Goal: Task Accomplishment & Management: Manage account settings

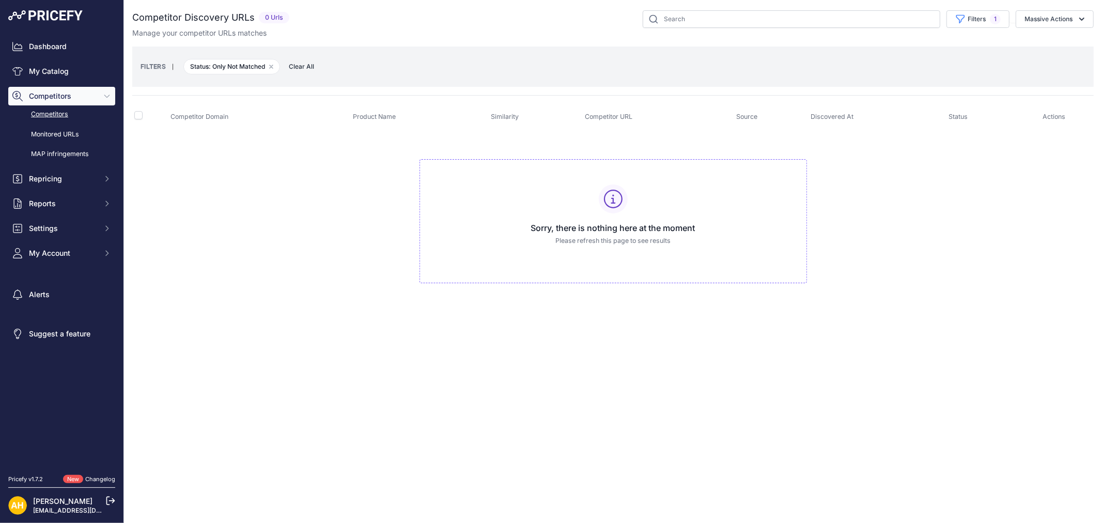
click at [60, 115] on link "Competitors" at bounding box center [61, 114] width 107 height 18
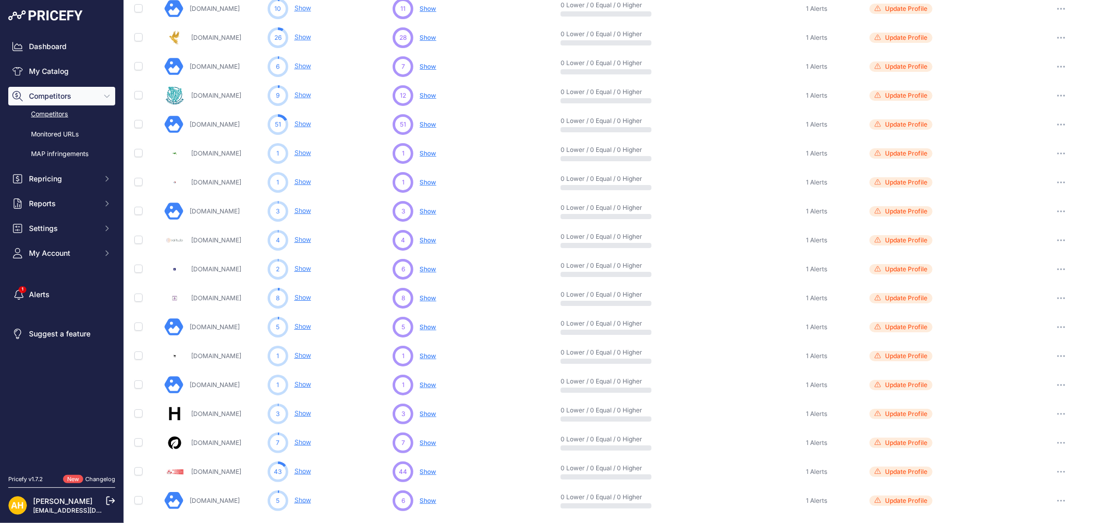
scroll to position [324, 0]
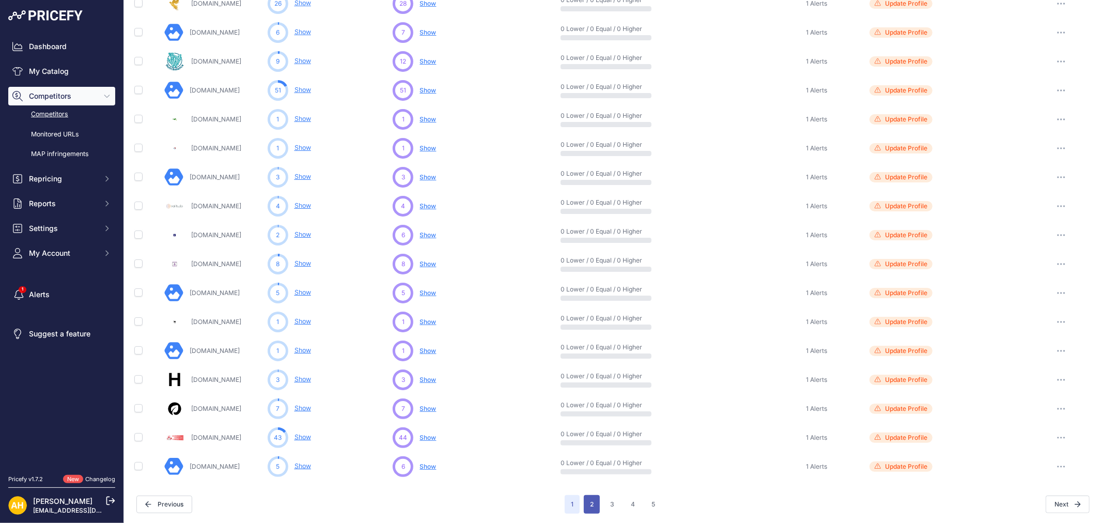
click at [587, 504] on button "2" at bounding box center [592, 504] width 16 height 19
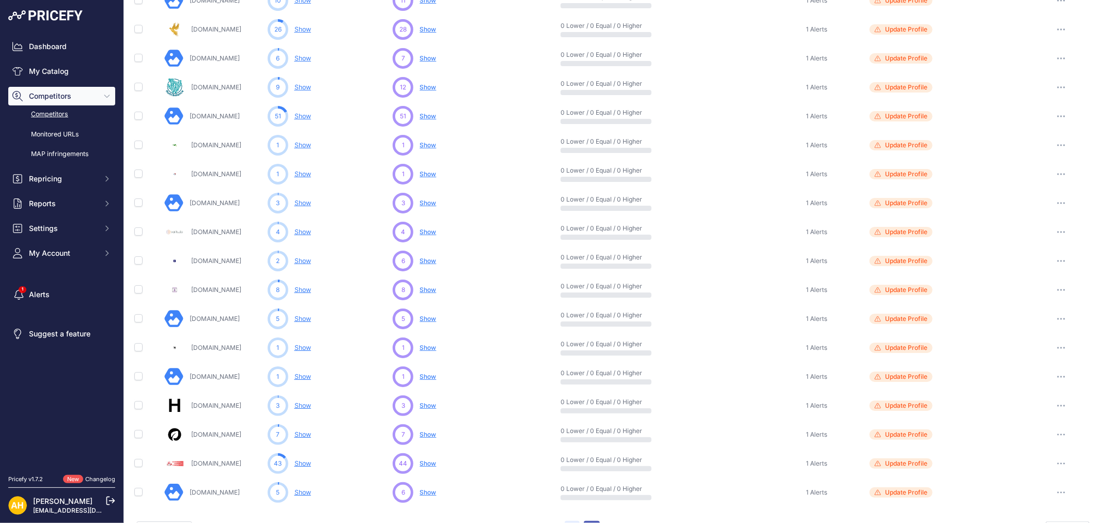
scroll to position [350, 0]
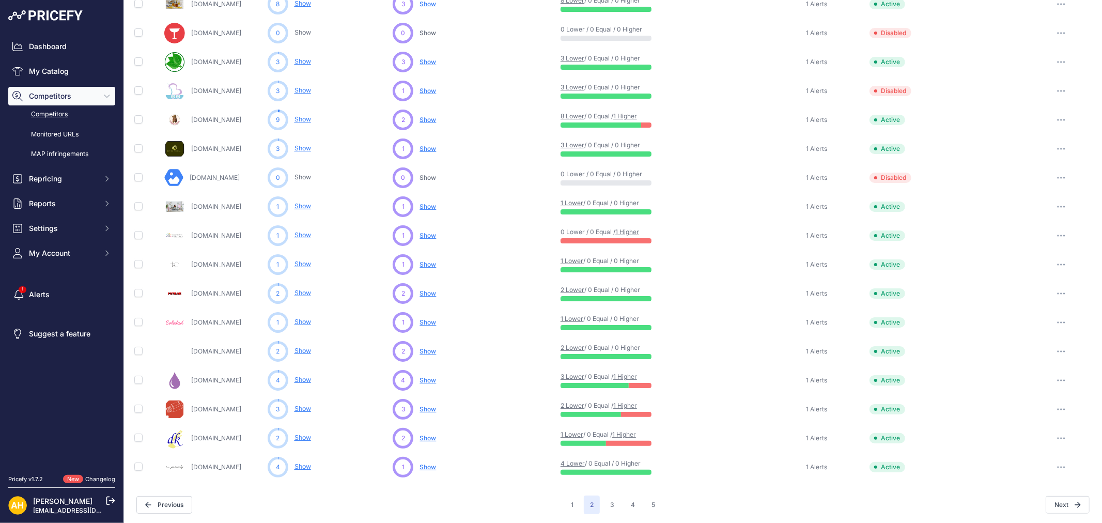
scroll to position [324, 0]
click at [605, 503] on button "3" at bounding box center [612, 504] width 17 height 19
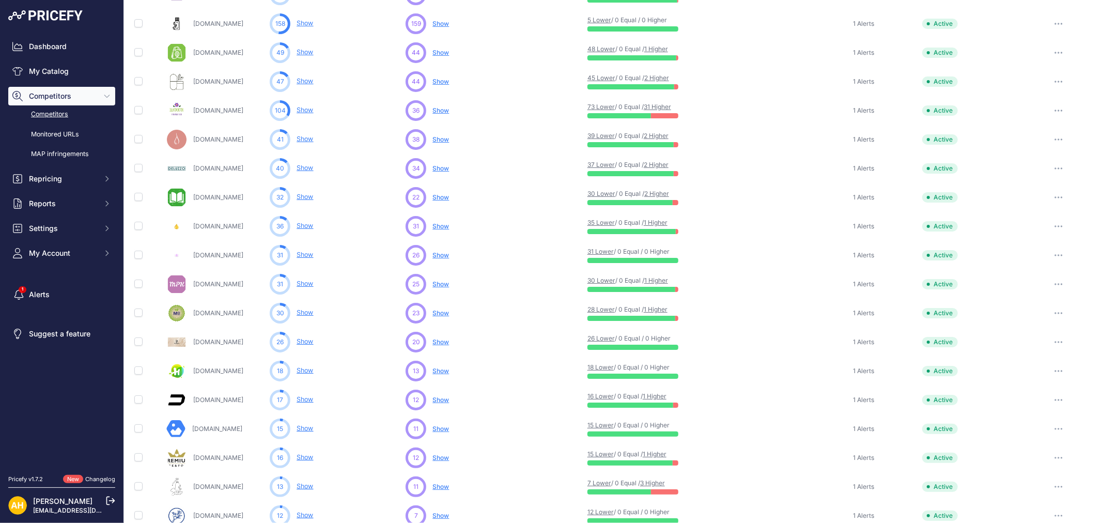
scroll to position [209, 0]
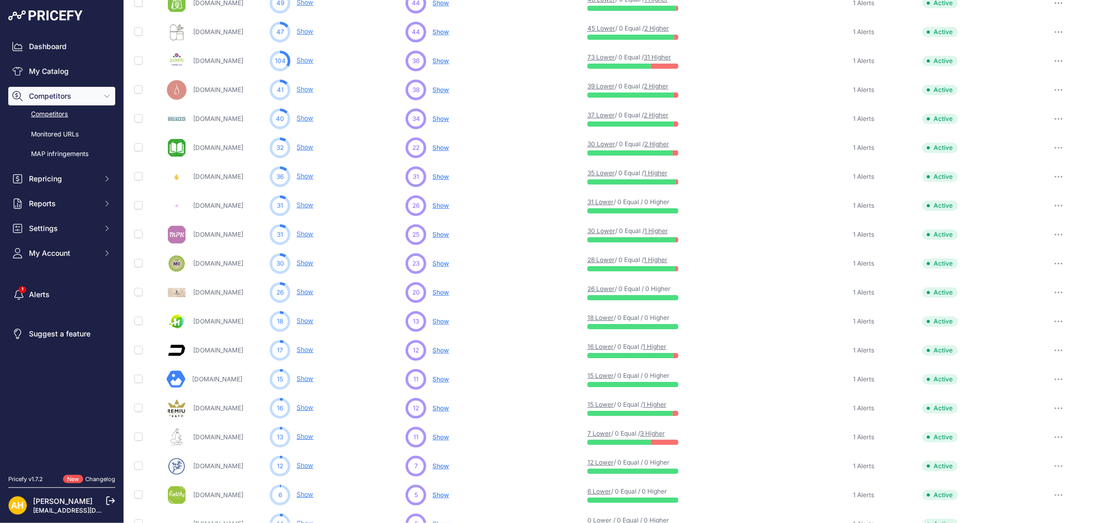
click at [301, 261] on link "Show" at bounding box center [305, 263] width 17 height 8
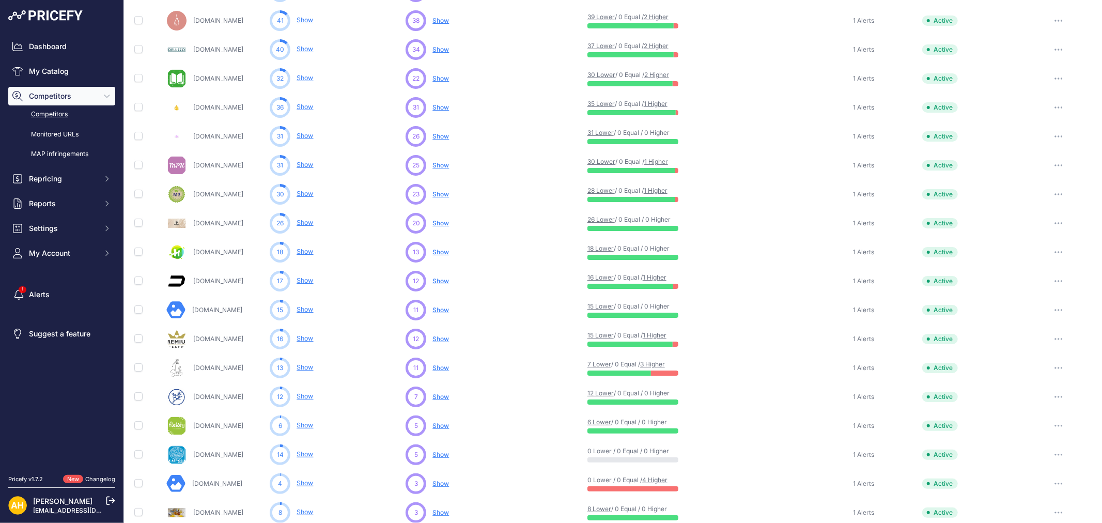
scroll to position [324, 0]
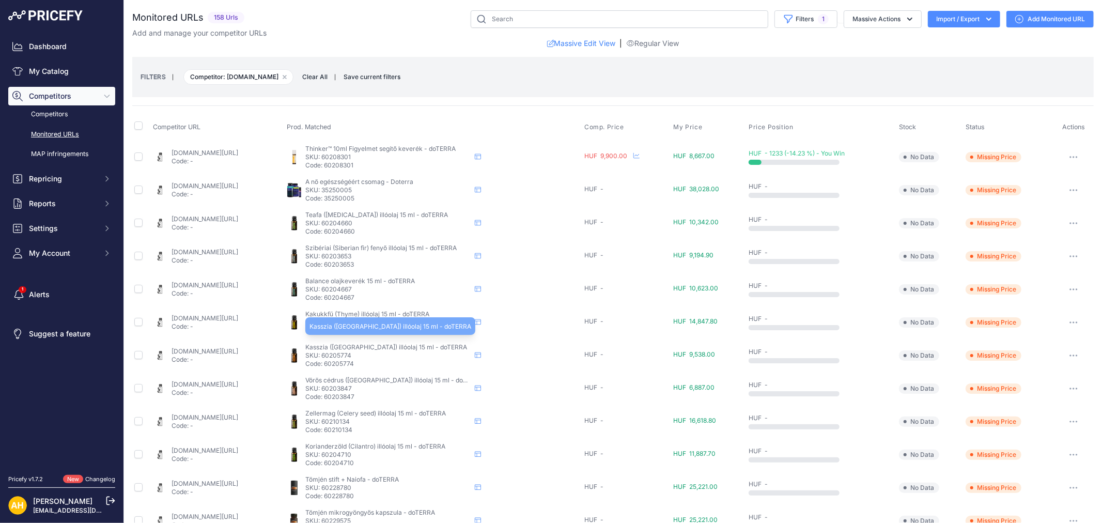
scroll to position [321, 0]
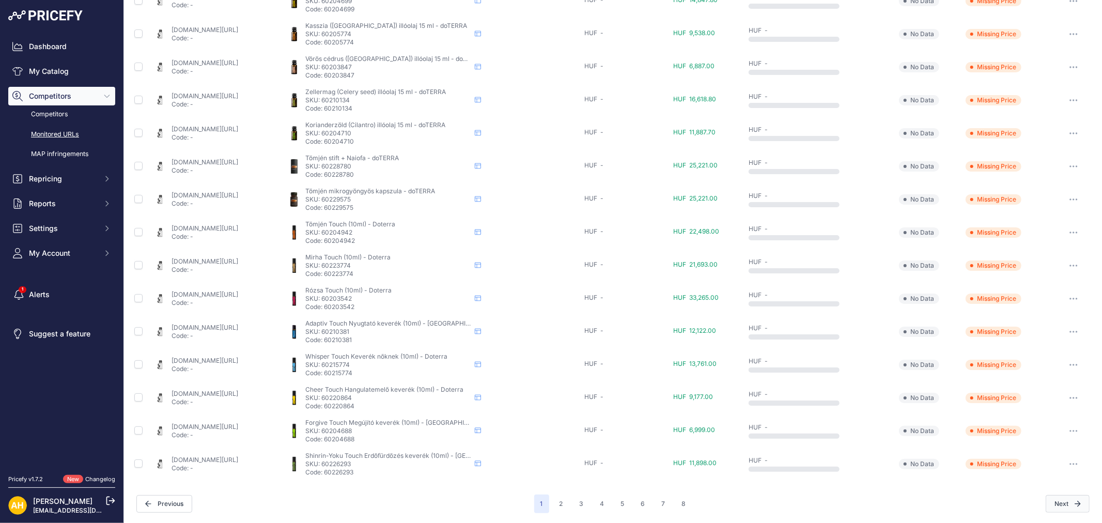
click at [1075, 502] on icon "button" at bounding box center [1078, 504] width 6 height 6
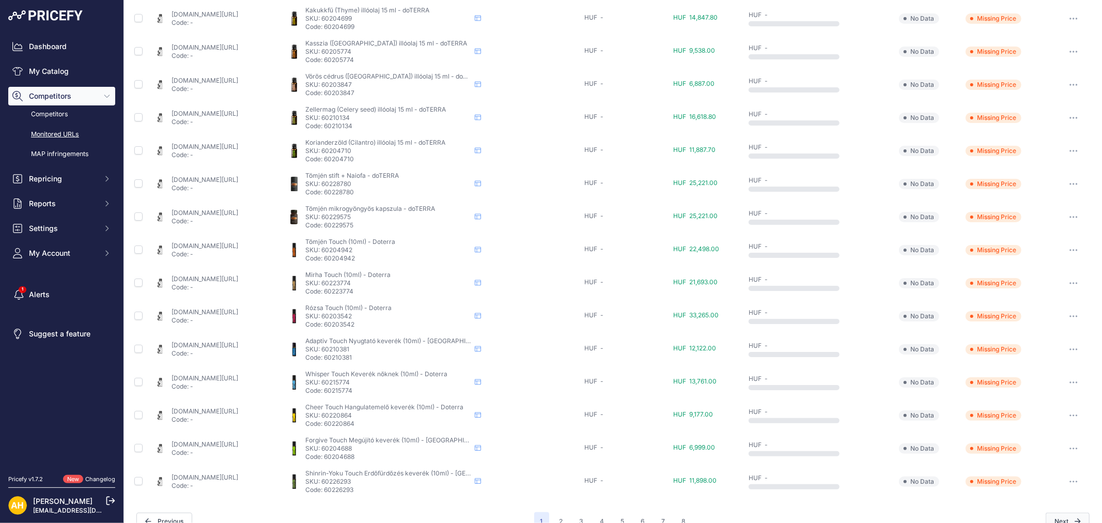
scroll to position [339, 0]
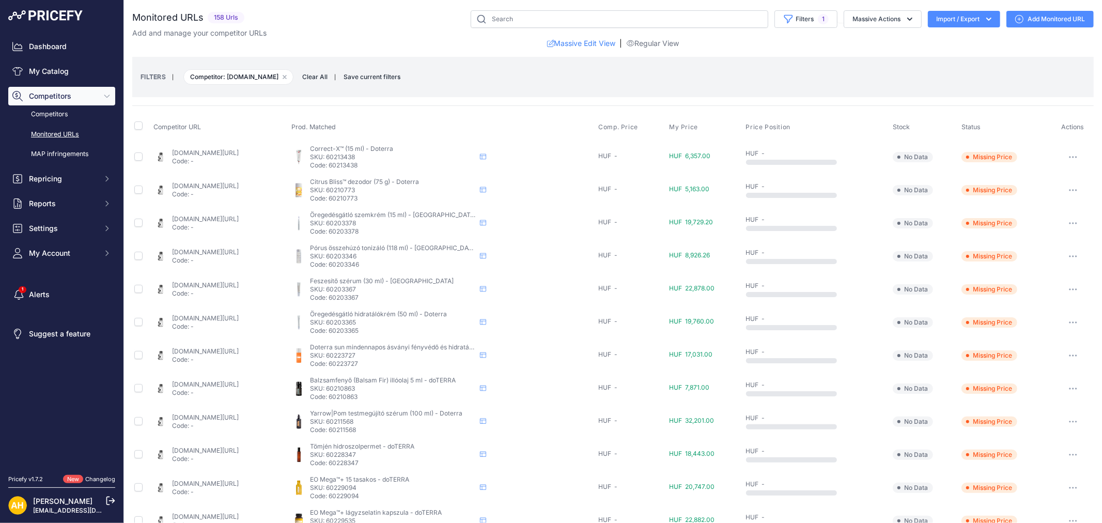
click at [205, 286] on link "olajkultura.hu/termek/doterra-feszesito-szerum-30-ml/?prirule_jdsnikfkfjsd=8997" at bounding box center [205, 285] width 67 height 8
click at [55, 74] on link "My Catalog" at bounding box center [61, 71] width 107 height 19
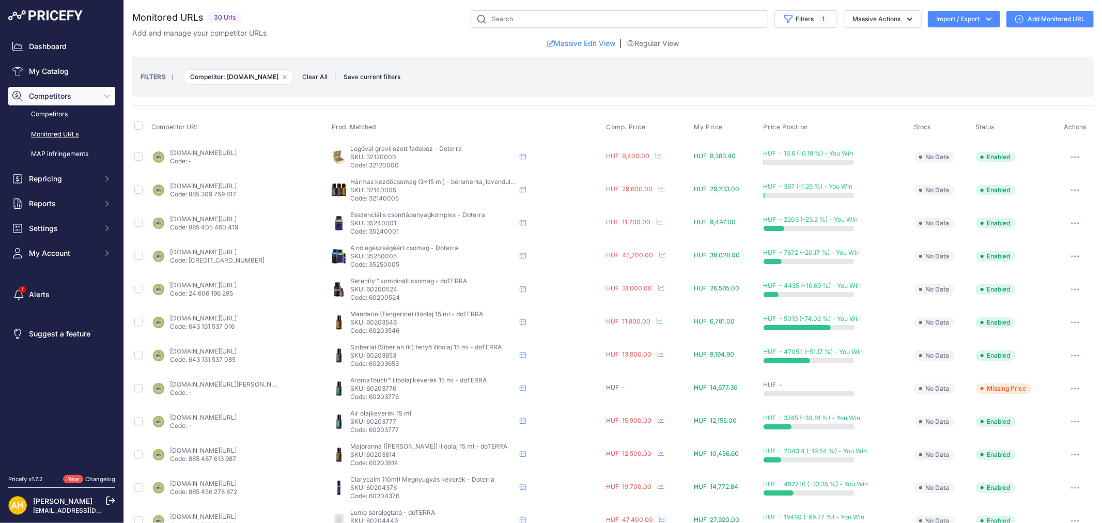
click at [231, 385] on link "[DOMAIN_NAME][URL][PERSON_NAME]" at bounding box center [228, 384] width 117 height 8
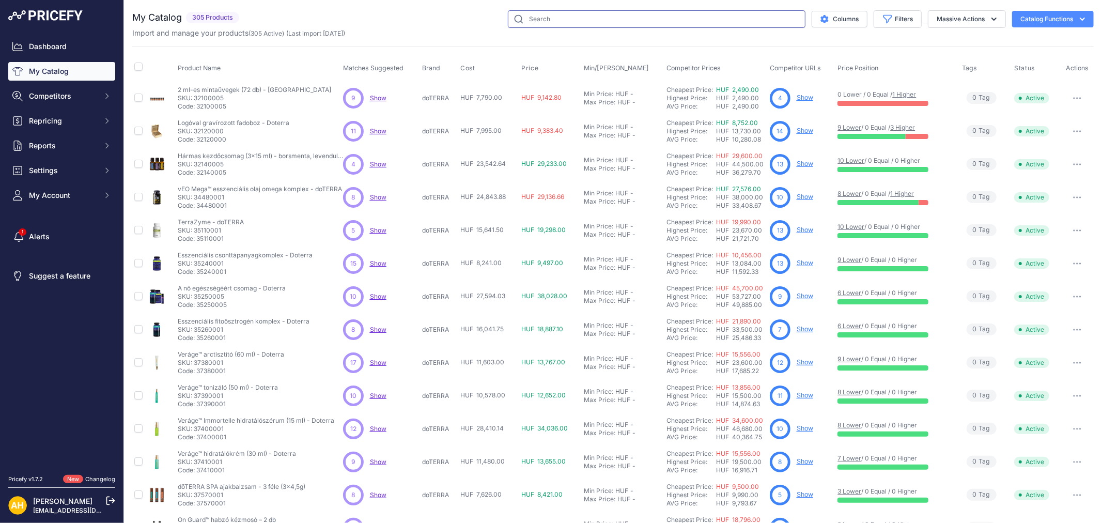
click at [563, 20] on input "text" at bounding box center [657, 19] width 298 height 18
type input "aromatouch"
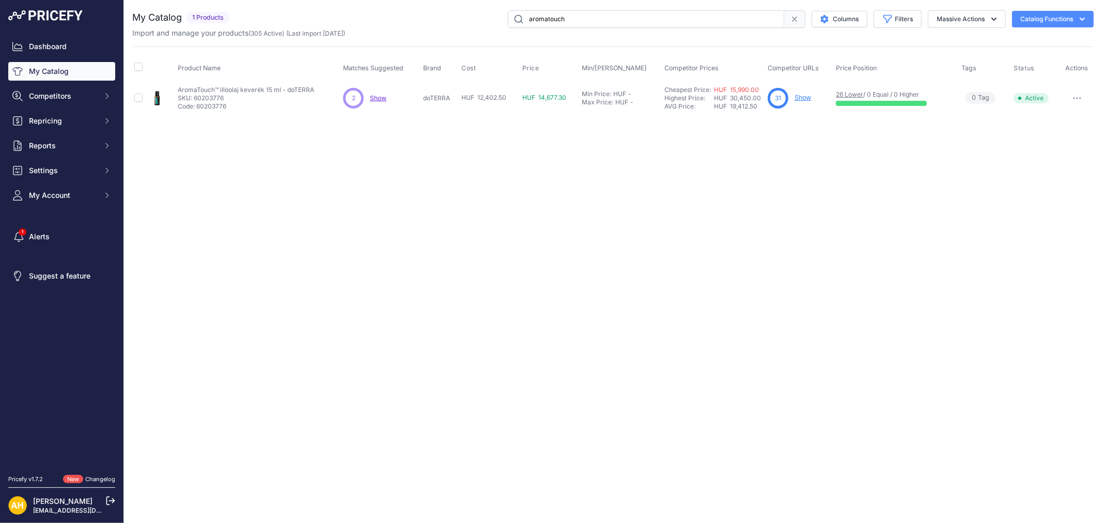
click at [802, 96] on link "Show" at bounding box center [803, 98] width 17 height 8
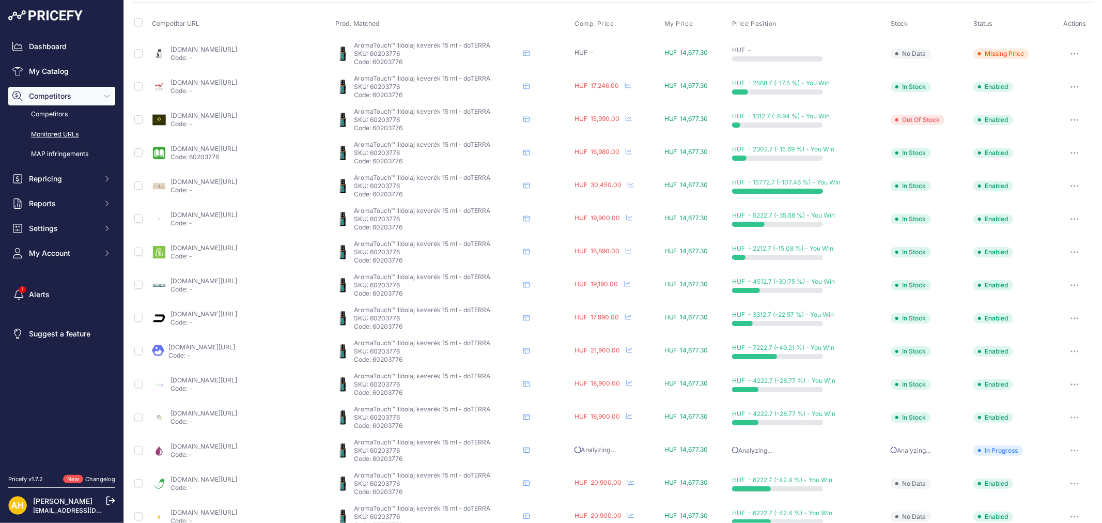
scroll to position [262, 0]
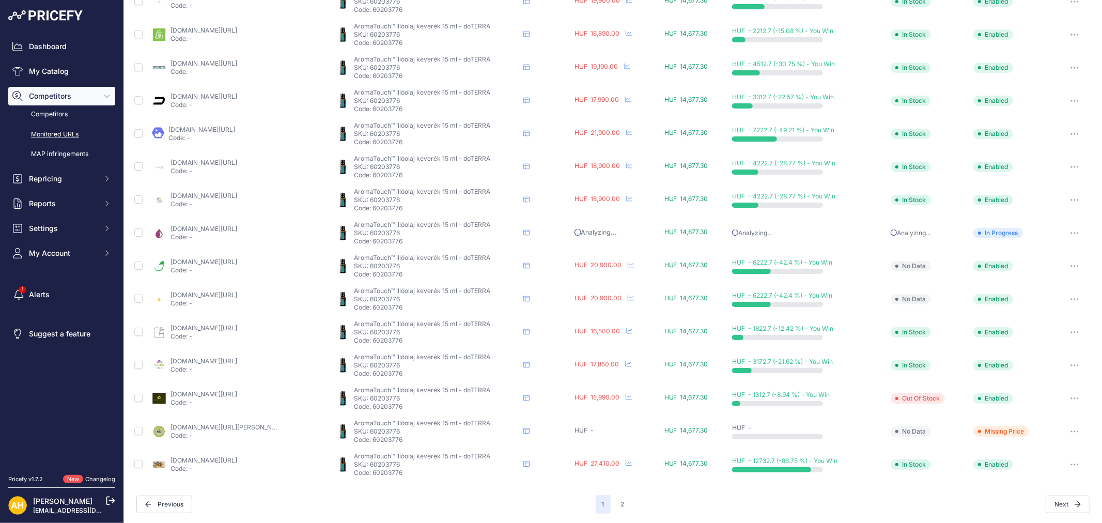
click at [1072, 431] on button "button" at bounding box center [1075, 431] width 21 height 14
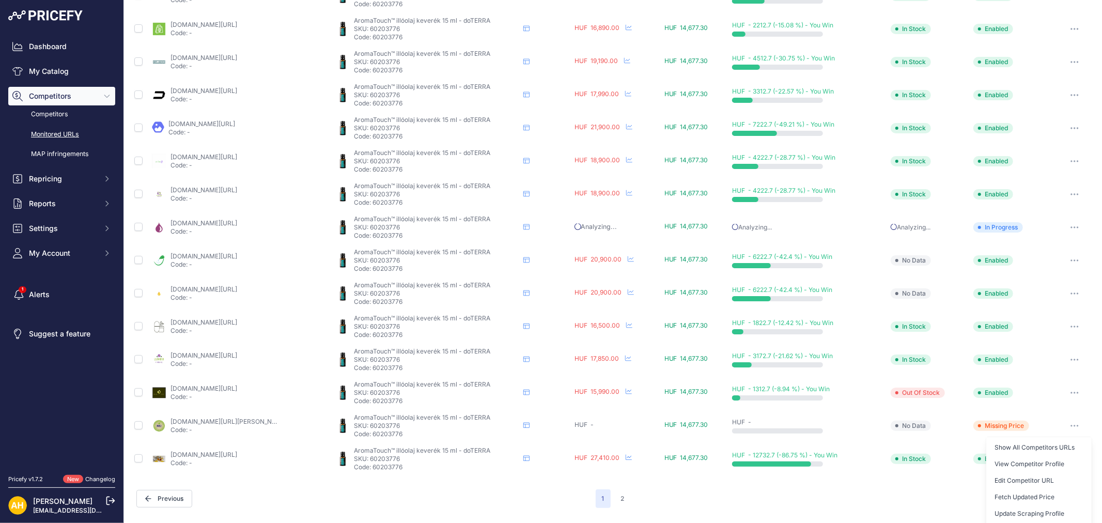
scroll to position [301, 0]
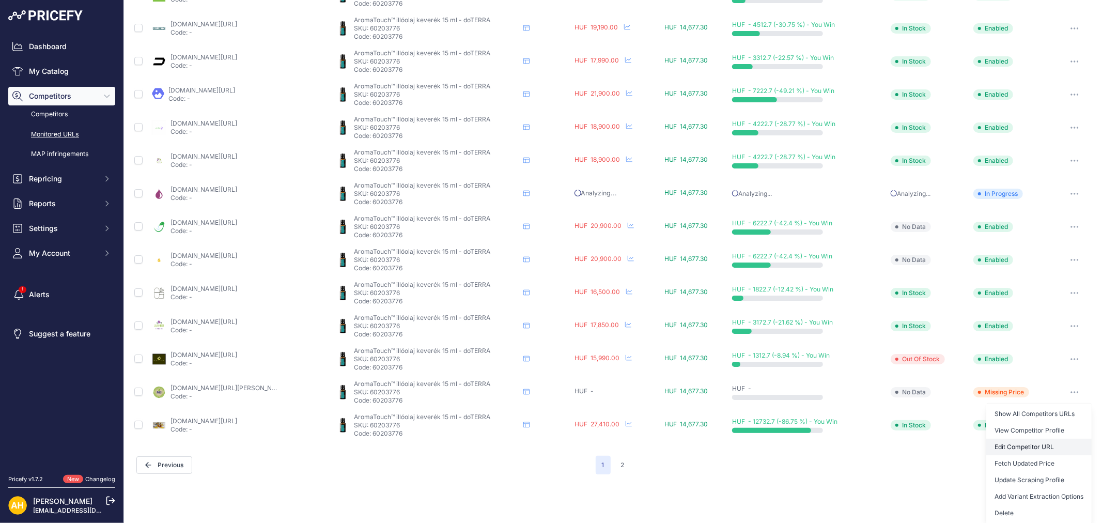
click at [1040, 447] on link "Edit Competitor URL" at bounding box center [1039, 447] width 105 height 17
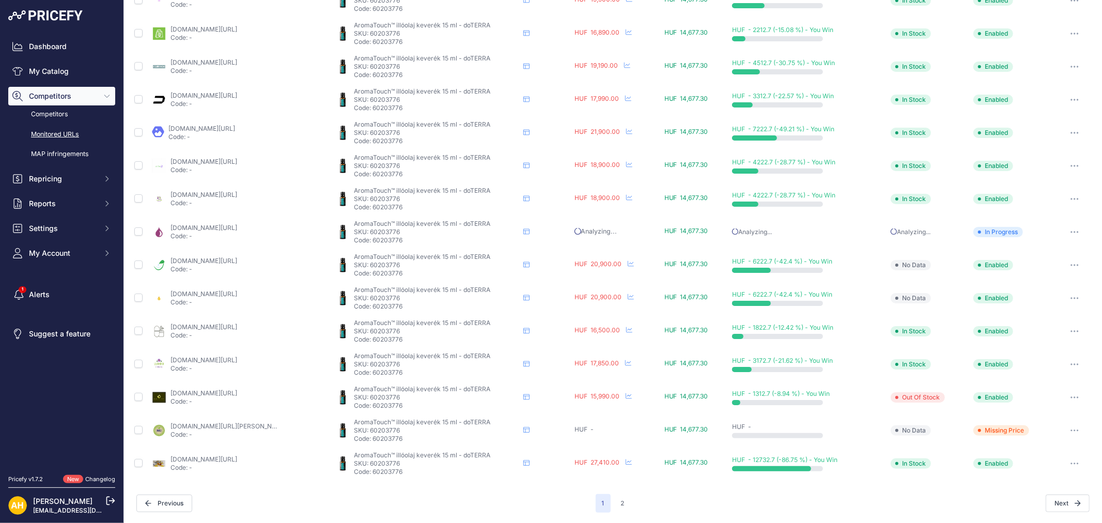
scroll to position [262, 0]
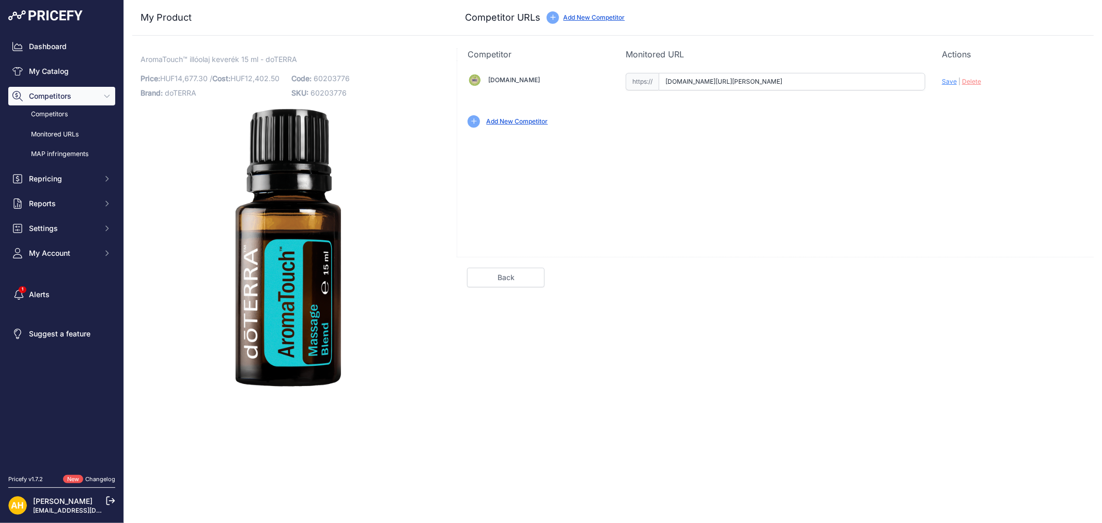
click at [805, 84] on input "[DOMAIN_NAME][URL][PERSON_NAME]" at bounding box center [792, 82] width 267 height 18
click at [804, 82] on input "[DOMAIN_NAME][URL][PERSON_NAME]" at bounding box center [792, 82] width 267 height 18
click at [804, 82] on input "mennyeiolajok.hu/shop_search.php?search=d%C5%8DTERRA+AromaTouch%E2%84%A2+Massz%…" at bounding box center [792, 82] width 267 height 18
paste input "https://mennyeiolajok.hu/doterra-termekek/illoolajok/Esszencialis-olajkeverekek…"
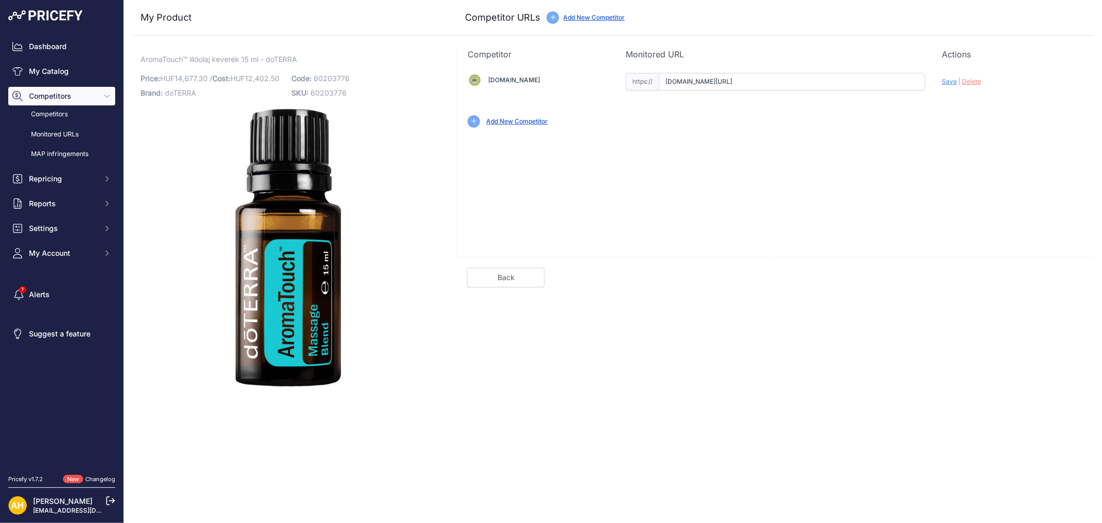
click at [944, 84] on span "Save" at bounding box center [949, 82] width 15 height 8
type input "https://mennyeiolajok.hu/doterra-termekek/illoolajok/Esszencialis-olajkeverekek…"
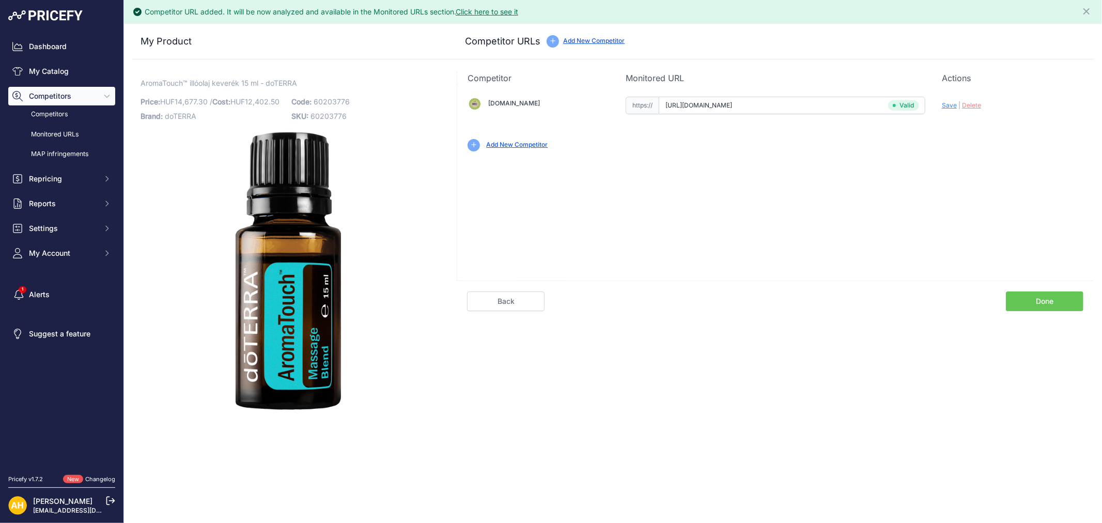
click at [1049, 298] on link "Done" at bounding box center [1045, 301] width 78 height 20
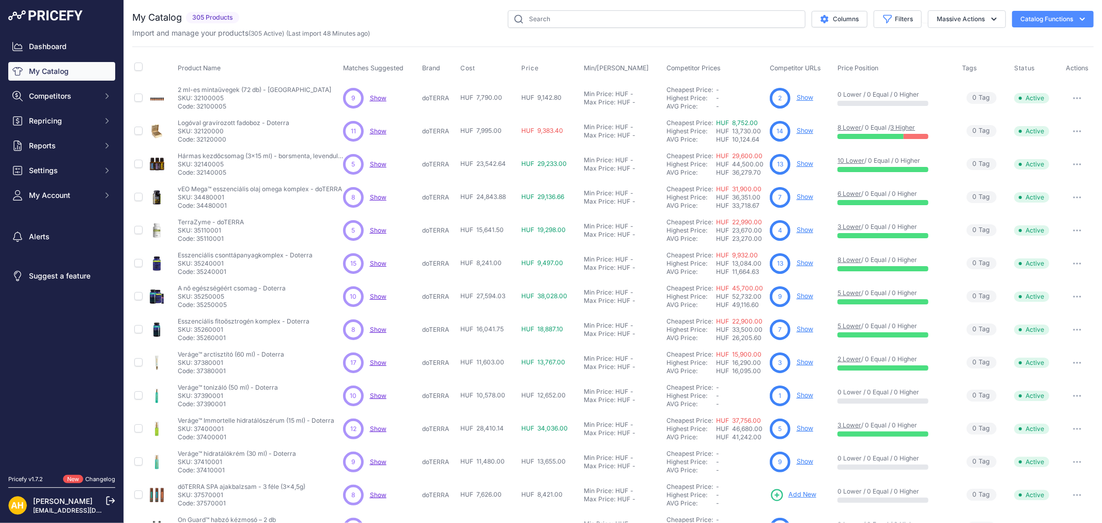
scroll to position [97, 0]
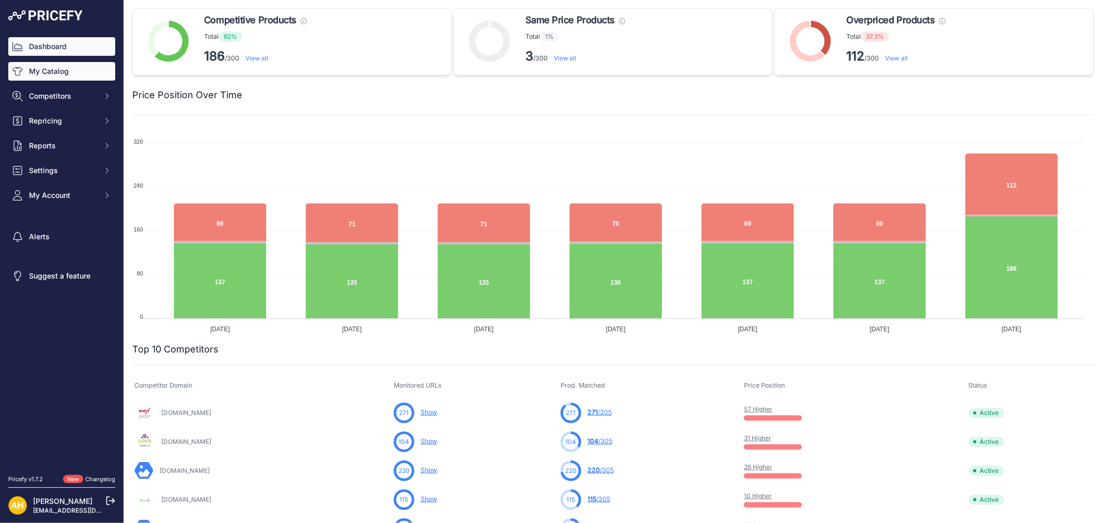
click at [40, 74] on link "My Catalog" at bounding box center [61, 71] width 107 height 19
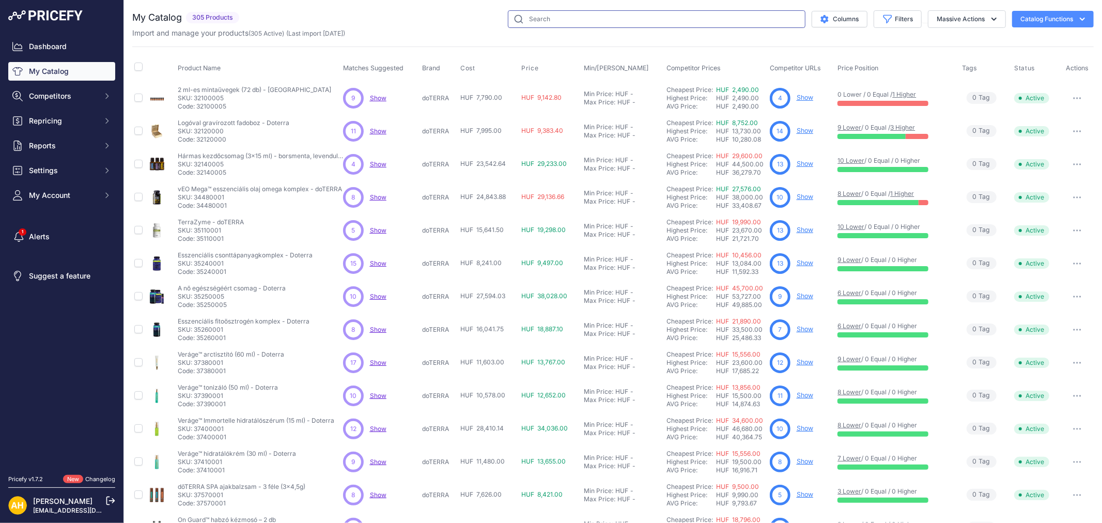
click at [539, 20] on input "text" at bounding box center [657, 19] width 298 height 18
type input "zengest"
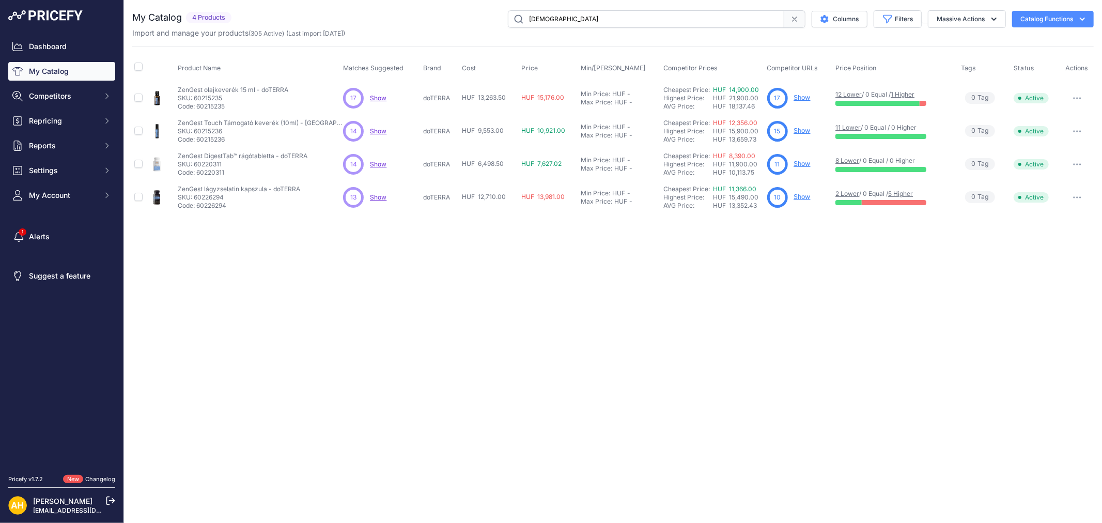
click at [804, 196] on link "Show" at bounding box center [802, 197] width 17 height 8
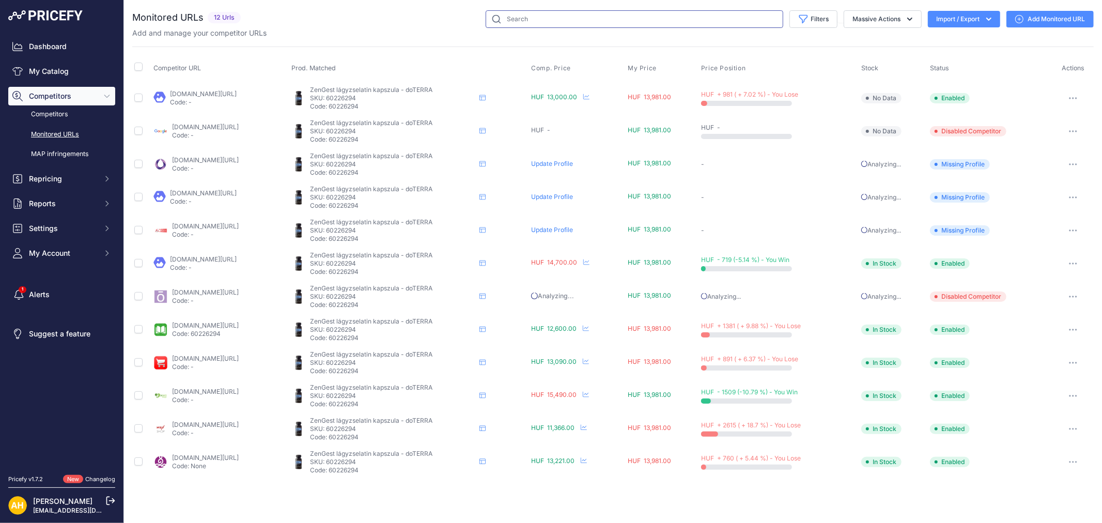
click at [534, 18] on input "text" at bounding box center [635, 19] width 298 height 18
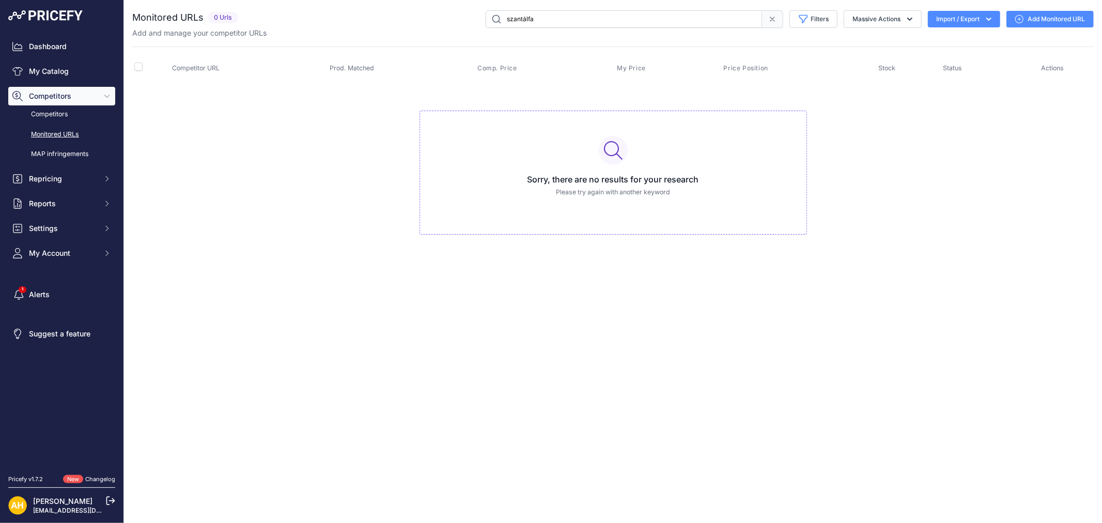
click at [514, 22] on input "szantálfa" at bounding box center [624, 19] width 276 height 18
type input "sandal"
click at [55, 64] on link "My Catalog" at bounding box center [61, 71] width 107 height 19
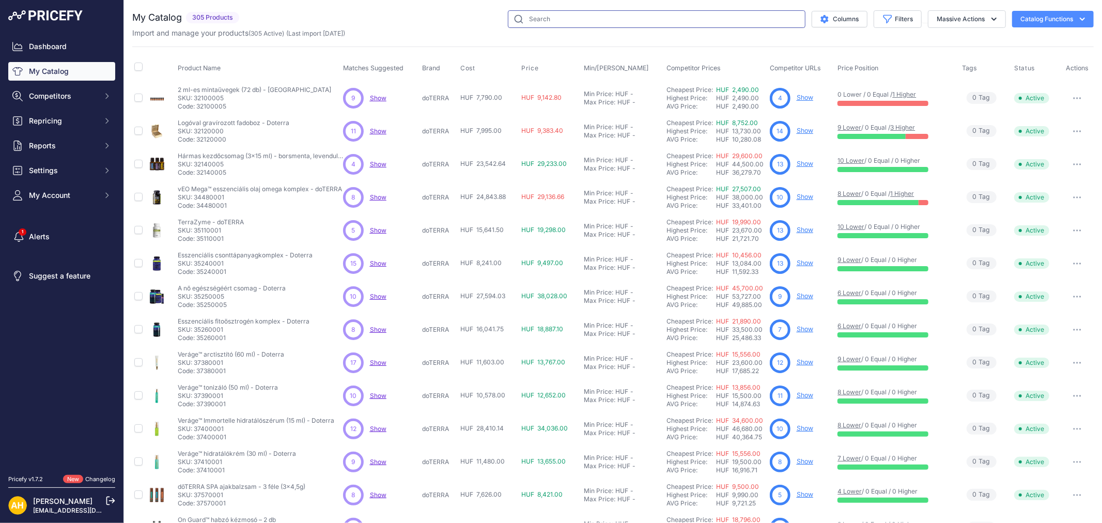
drag, startPoint x: 0, startPoint y: 0, endPoint x: 534, endPoint y: 13, distance: 534.5
click at [526, 16] on input "text" at bounding box center [657, 19] width 298 height 18
type input "sandal"
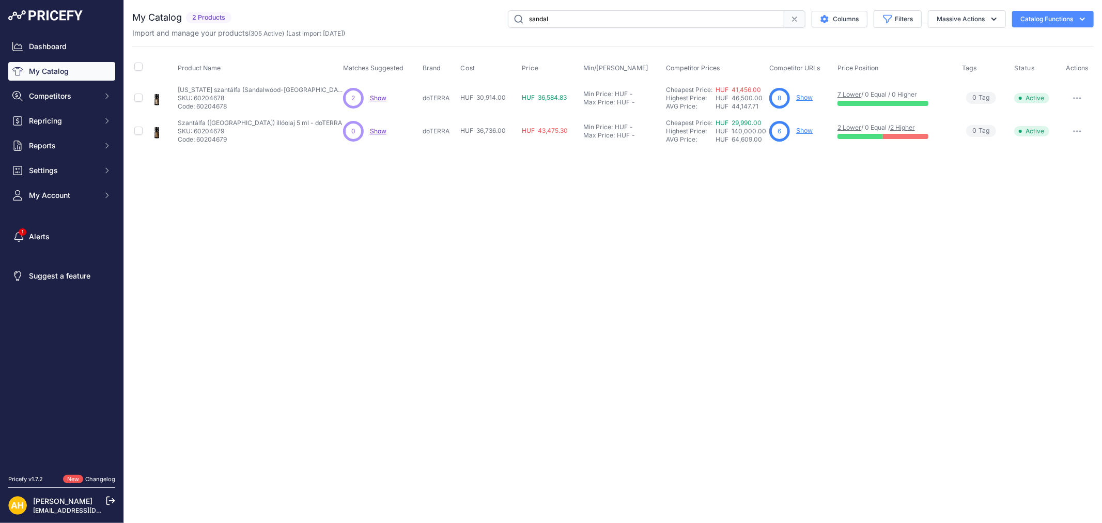
click at [803, 130] on link "Show" at bounding box center [804, 131] width 17 height 8
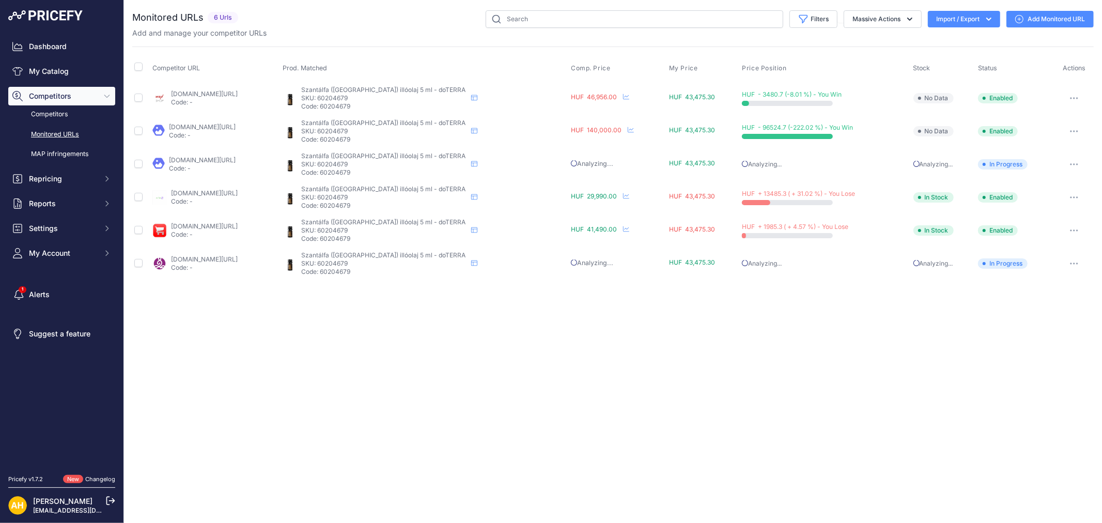
click at [238, 192] on link "[DOMAIN_NAME][URL]" at bounding box center [204, 193] width 67 height 8
click at [575, 14] on input "text" at bounding box center [635, 19] width 298 height 18
paste input "60209211"
type input "60209211"
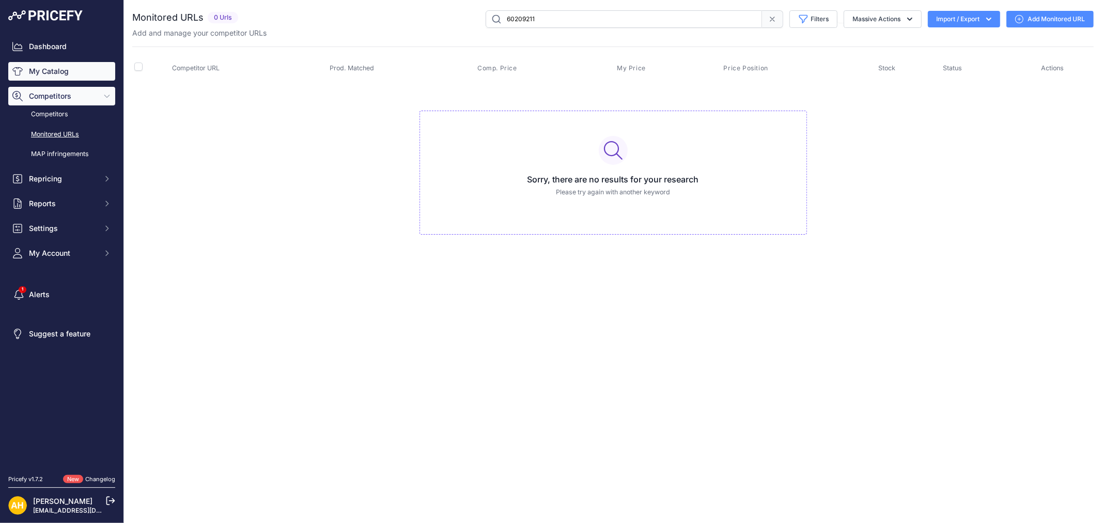
click at [70, 71] on link "My Catalog" at bounding box center [61, 71] width 107 height 19
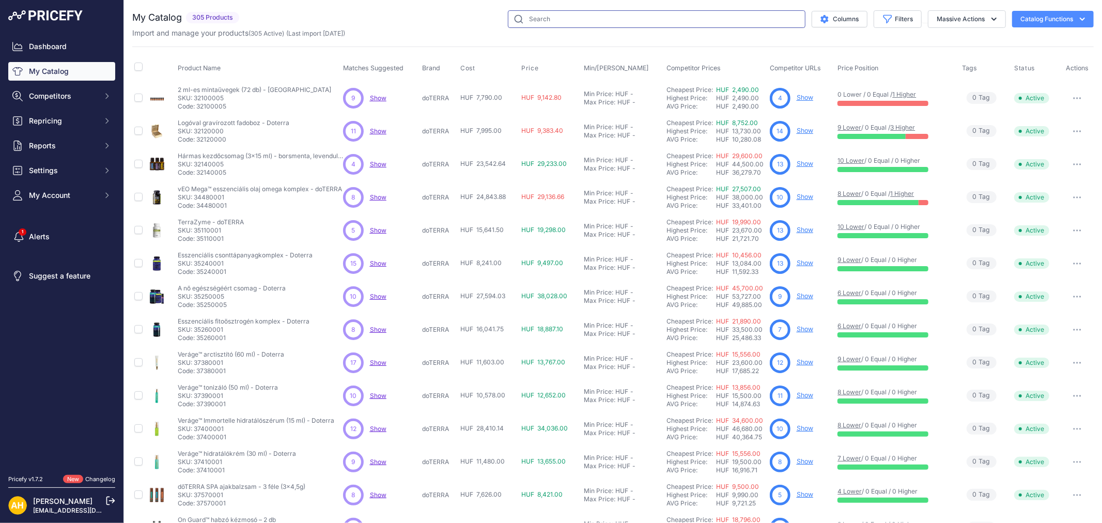
click at [564, 23] on input "text" at bounding box center [657, 19] width 298 height 18
paste input "60209211"
type input "60209211"
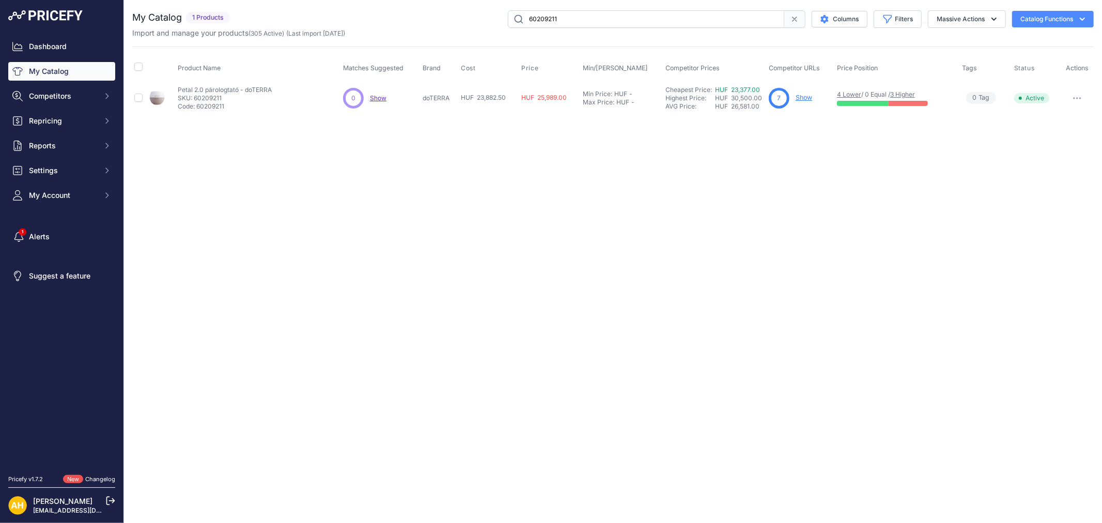
click at [812, 99] on link "Show" at bounding box center [804, 98] width 17 height 8
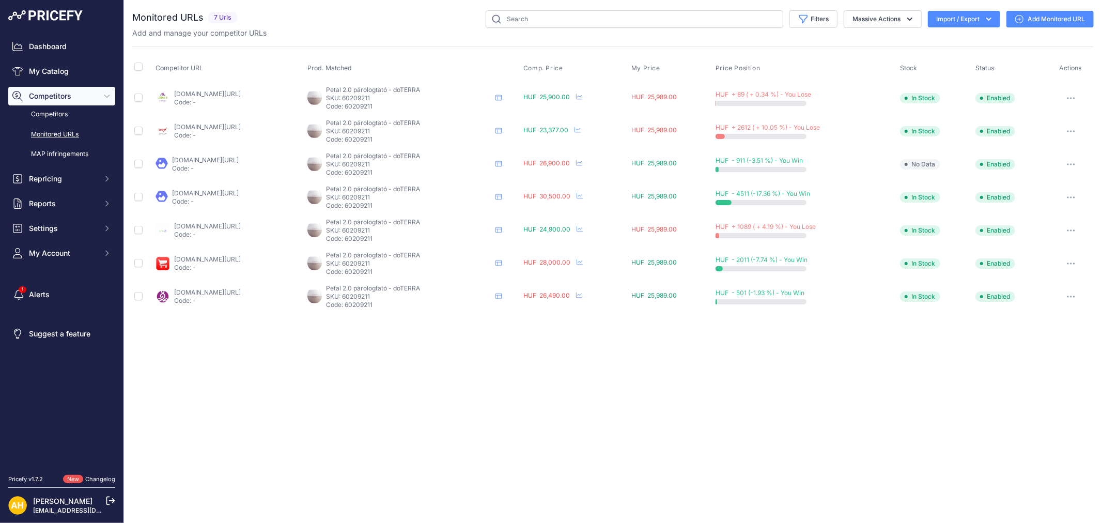
click at [241, 128] on link "wellshop.hu/doterra-parologtato-petal-diffuzor-20-1-db?prirule_jdsnikfkfjsd=8997" at bounding box center [207, 127] width 67 height 8
click at [531, 19] on input "text" at bounding box center [635, 19] width 298 height 18
paste input "60217397"
type input "60217397"
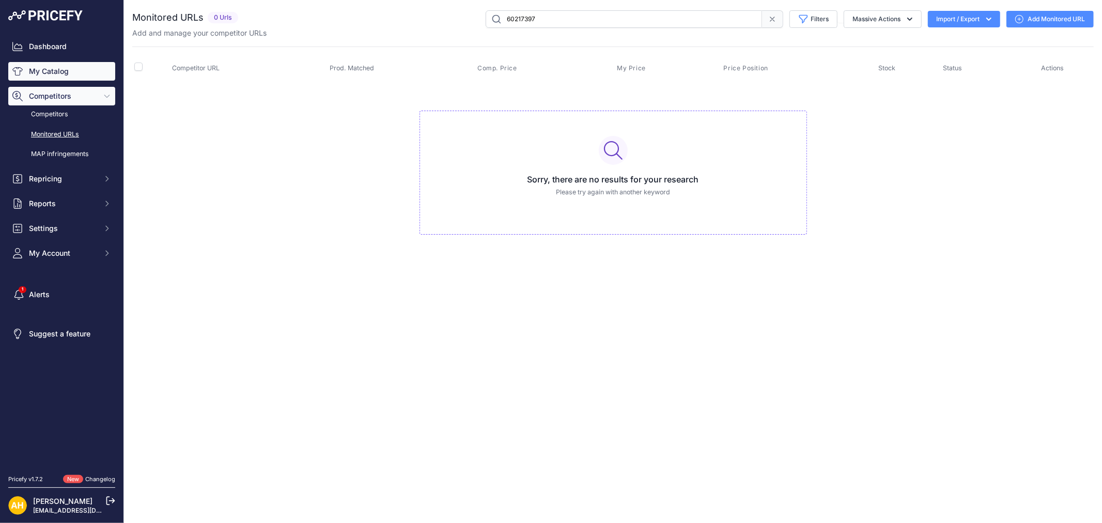
drag, startPoint x: 62, startPoint y: 72, endPoint x: 79, endPoint y: 80, distance: 18.1
click at [63, 72] on link "My Catalog" at bounding box center [61, 71] width 107 height 19
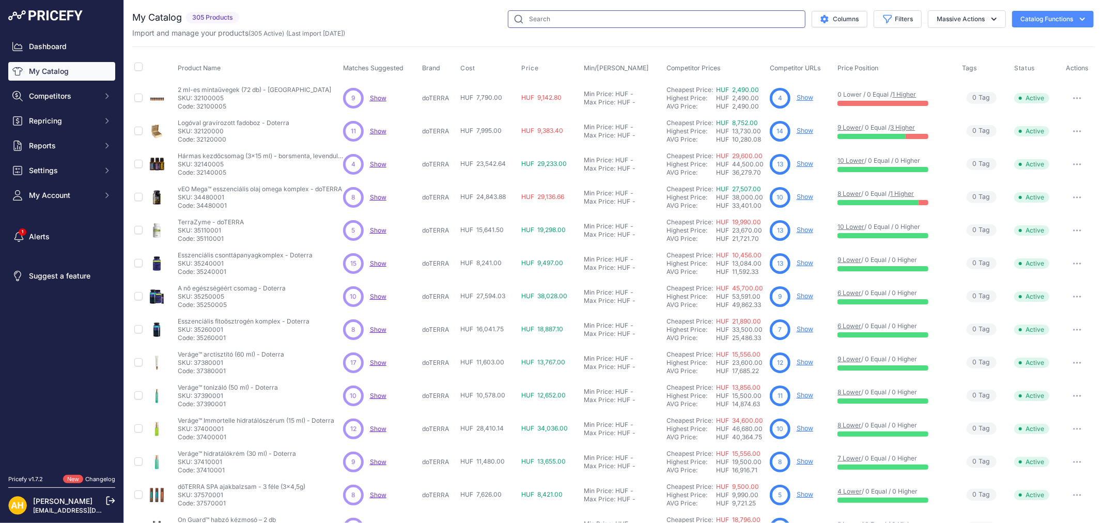
click at [558, 20] on input "text" at bounding box center [657, 19] width 298 height 18
paste input "60217397"
type input "60217397"
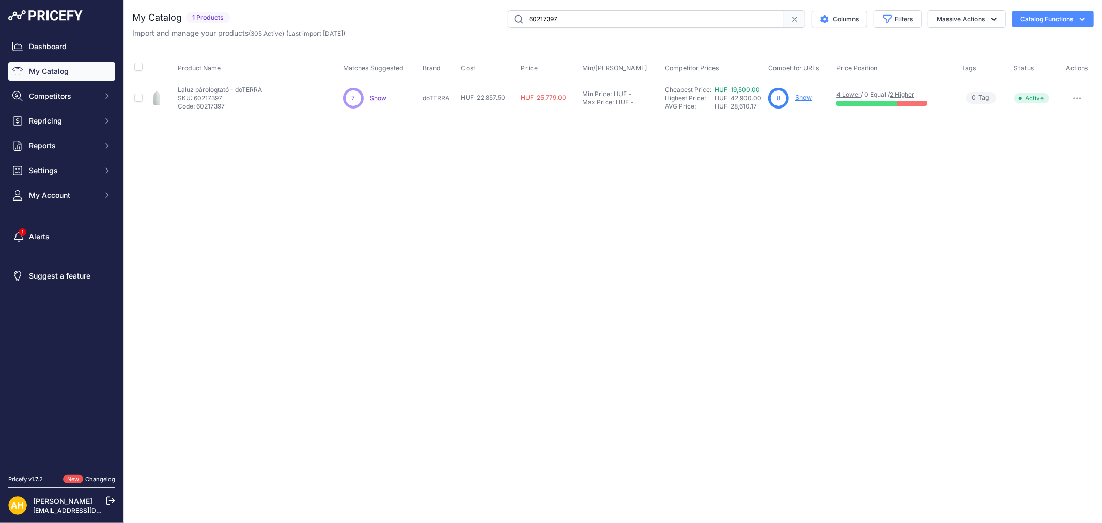
click at [807, 97] on link "Show" at bounding box center [803, 98] width 17 height 8
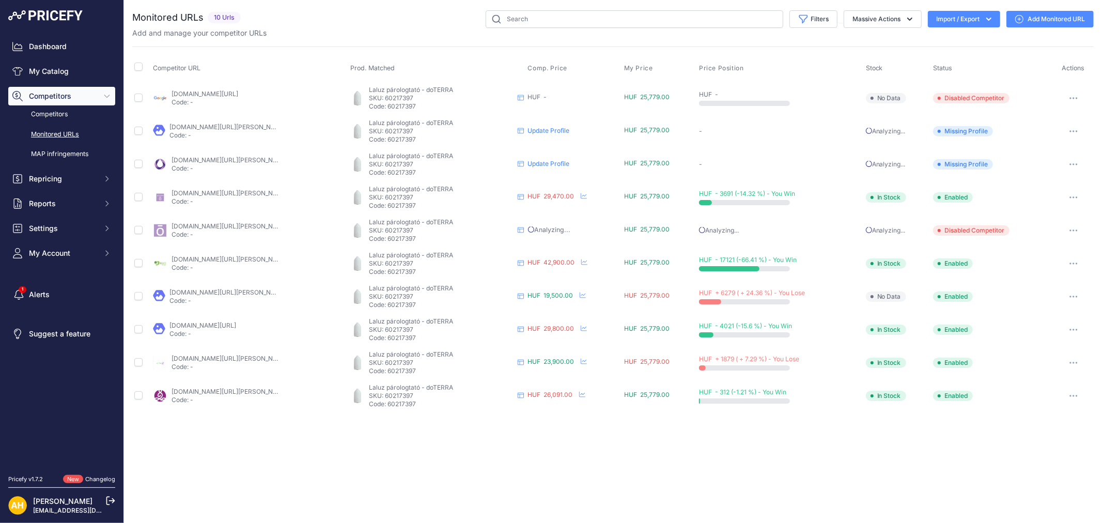
click at [208, 288] on link "[DOMAIN_NAME][URL][PERSON_NAME]" at bounding box center [228, 292] width 117 height 8
drag, startPoint x: 48, startPoint y: 71, endPoint x: 61, endPoint y: 75, distance: 13.4
click at [47, 95] on span "Competitors" at bounding box center [63, 96] width 68 height 10
click at [818, 468] on div "Close You are not connected to the internet." at bounding box center [613, 261] width 978 height 523
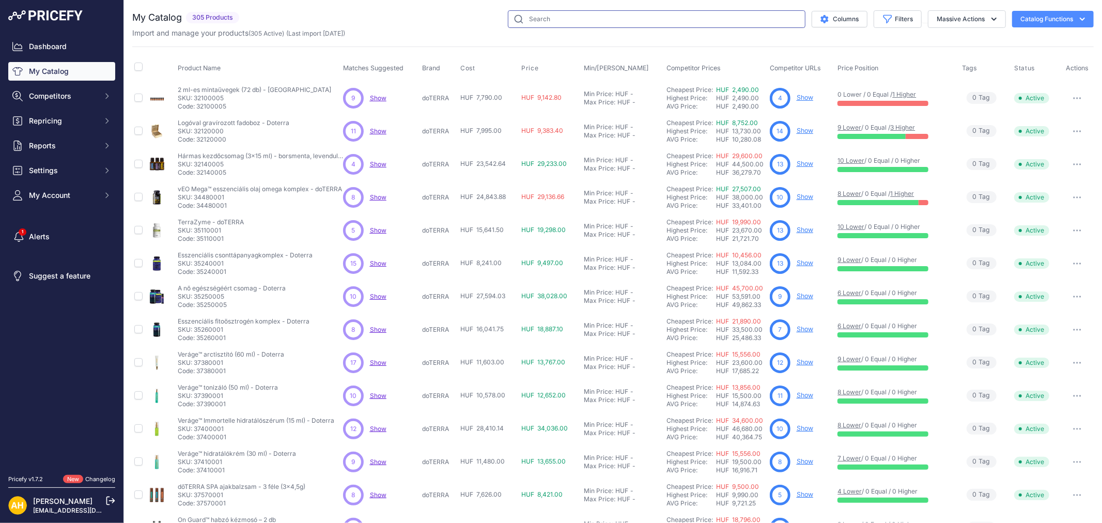
click at [537, 22] on input "text" at bounding box center [657, 19] width 298 height 18
paste input "60217522"
type input "60217522"
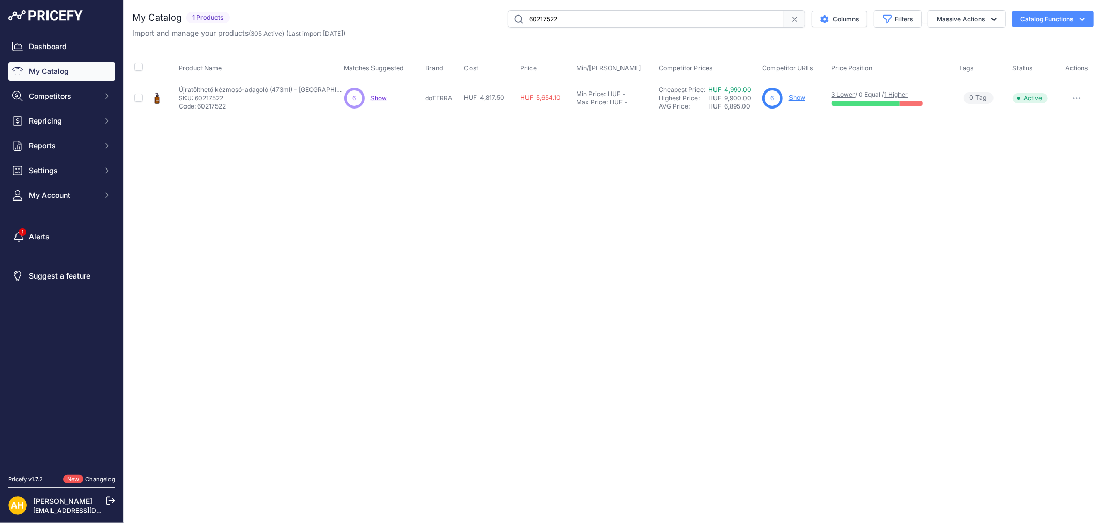
click at [904, 94] on link "1 Higher" at bounding box center [897, 94] width 24 height 8
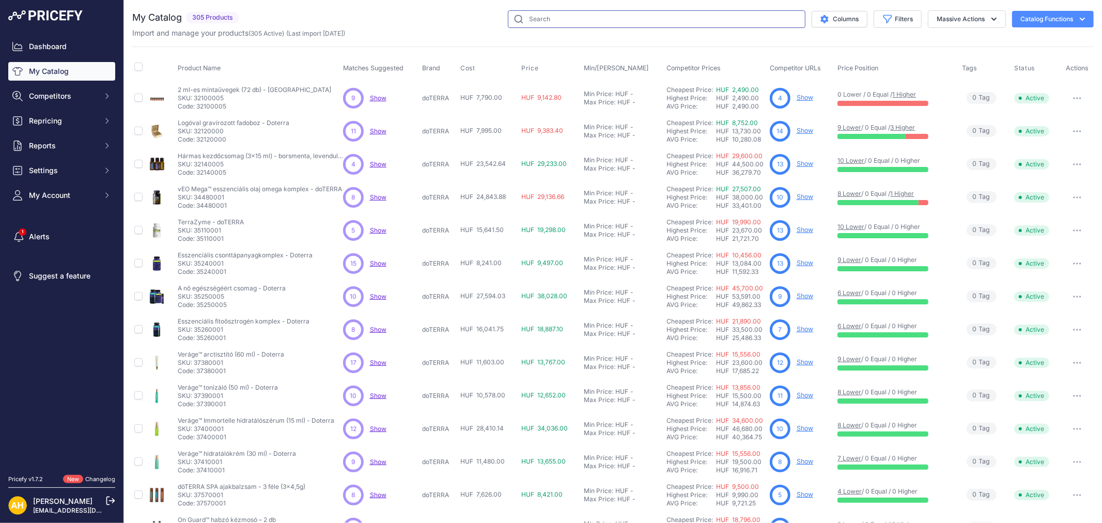
drag, startPoint x: 543, startPoint y: 18, endPoint x: 548, endPoint y: 14, distance: 6.3
click at [543, 18] on input "text" at bounding box center [657, 19] width 298 height 18
paste input "60210773"
type input "60210773"
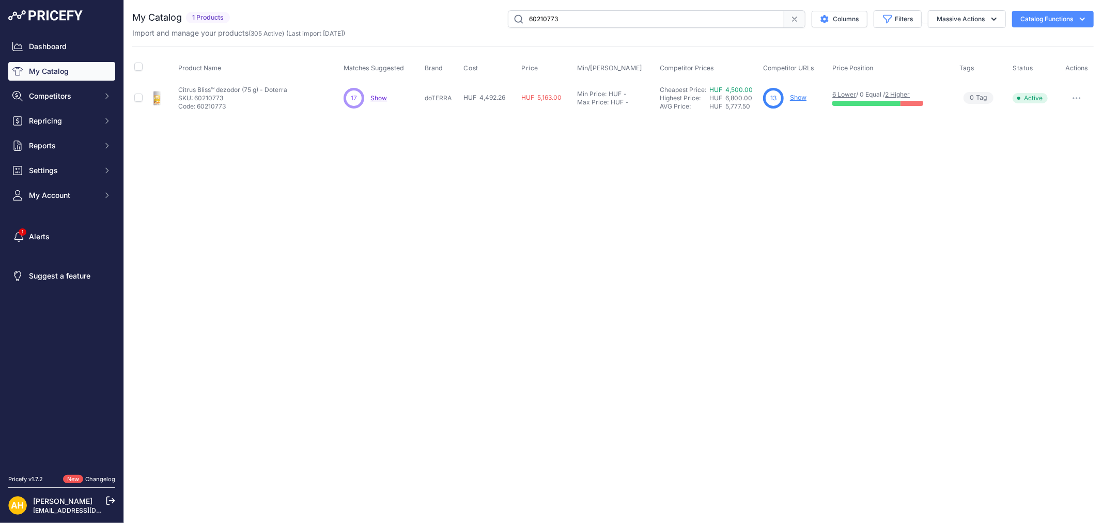
click at [907, 95] on link "2 Higher" at bounding box center [897, 94] width 25 height 8
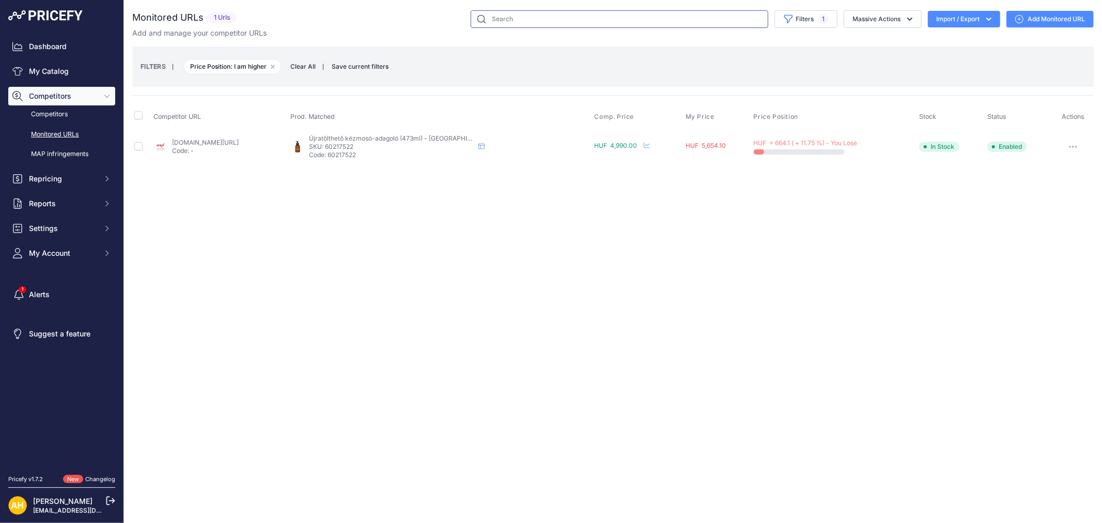
drag, startPoint x: 498, startPoint y: 22, endPoint x: 519, endPoint y: 35, distance: 24.7
click at [498, 22] on input "text" at bounding box center [620, 19] width 298 height 18
paste input "60210773"
type input "60210773"
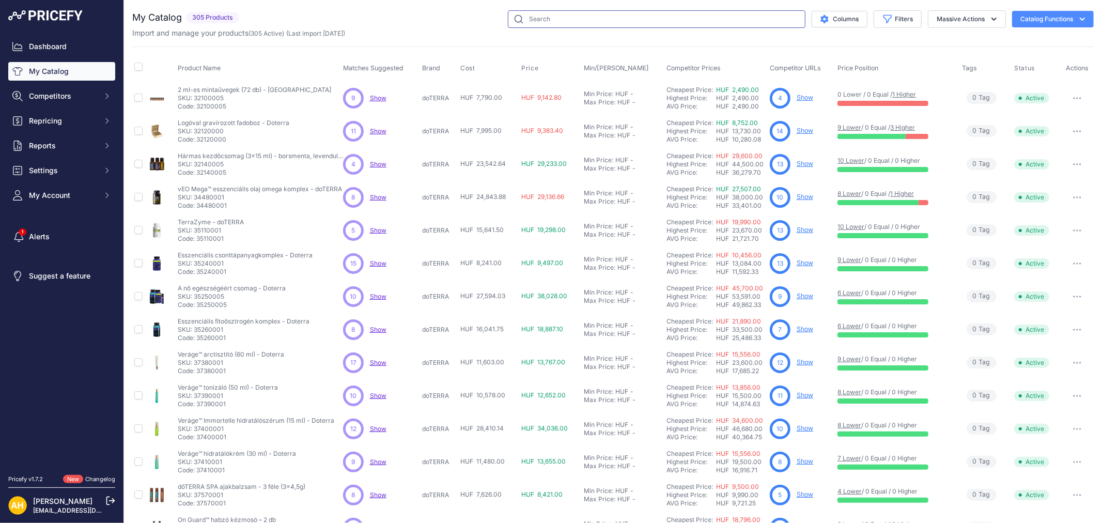
click at [607, 21] on input "text" at bounding box center [657, 19] width 298 height 18
paste input "60224021"
type input "60224021"
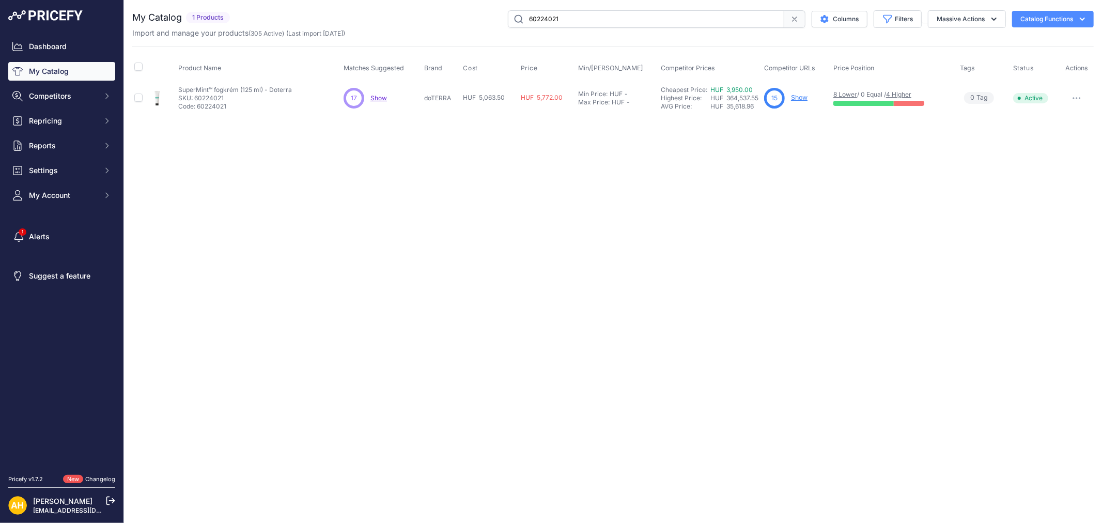
click at [903, 92] on link "4 Higher" at bounding box center [898, 94] width 25 height 8
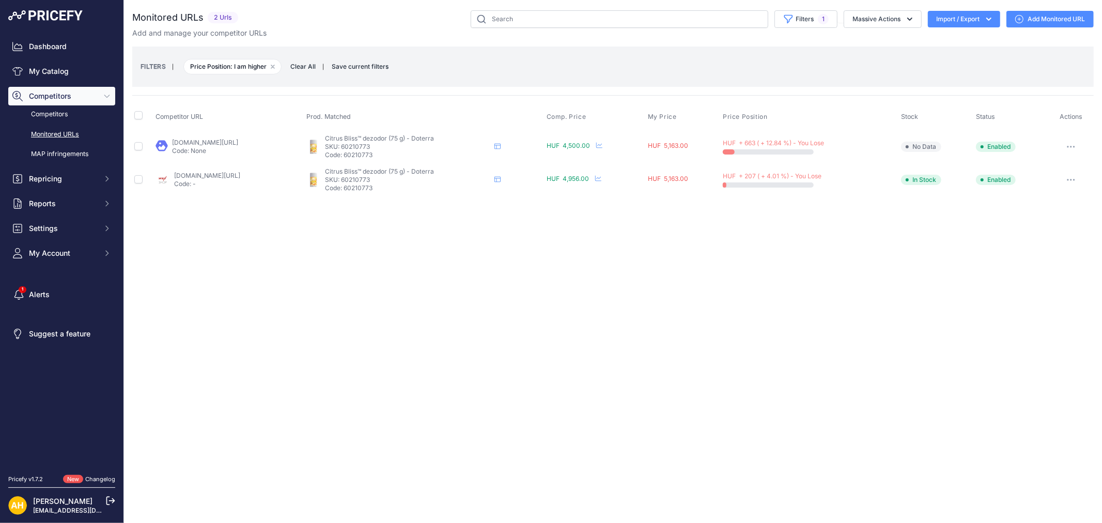
click at [237, 144] on link "melini.hu/termek/citrus-bliss-dezodor/?prirule_jdsnikfkfjsd=8997" at bounding box center [205, 143] width 67 height 8
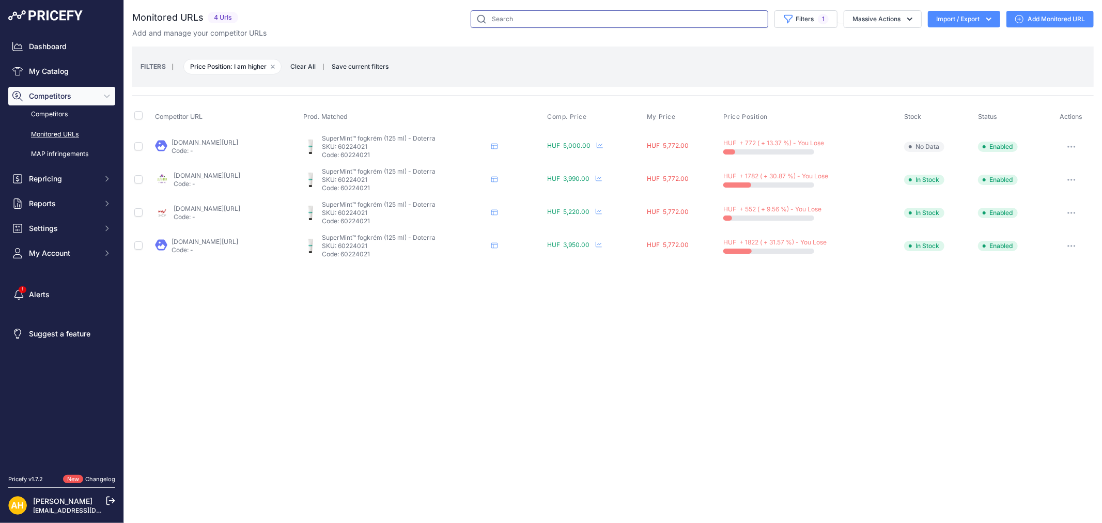
click at [513, 17] on input "text" at bounding box center [620, 19] width 298 height 18
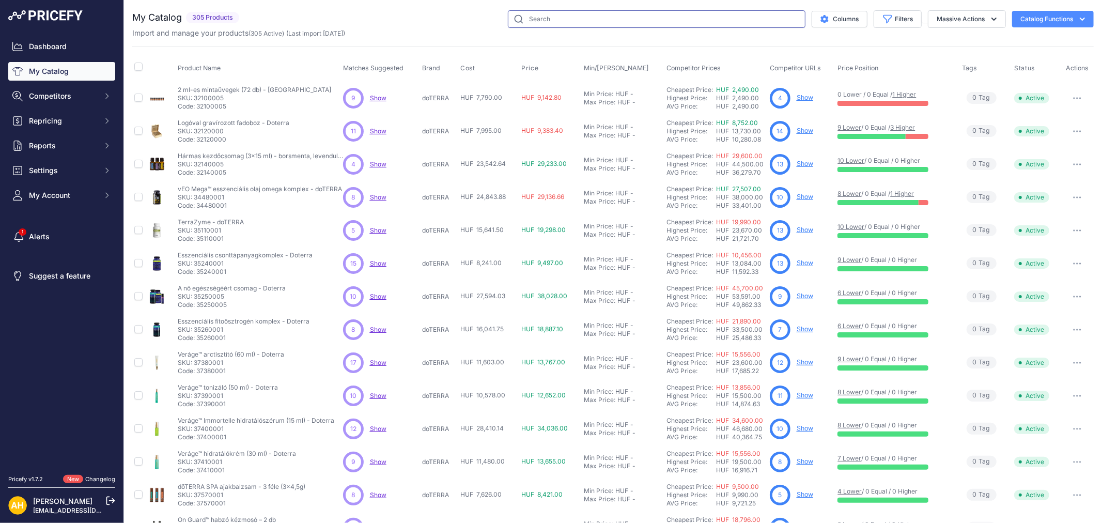
click at [552, 23] on input "text" at bounding box center [657, 19] width 298 height 18
paste input "60213109"
type input "60213109"
click at [563, 19] on input "text" at bounding box center [657, 19] width 298 height 18
paste input "60213847"
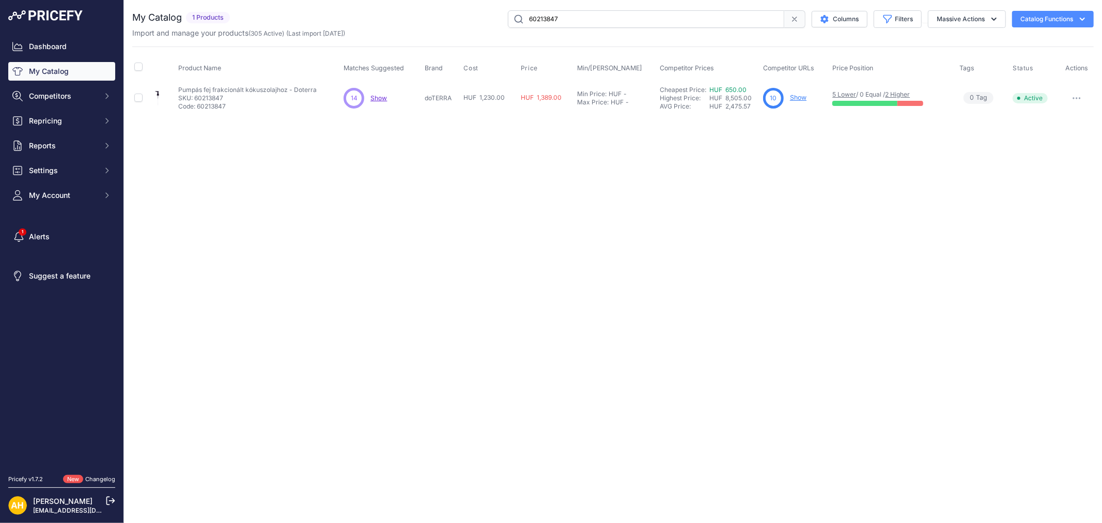
click at [909, 94] on link "2 Higher" at bounding box center [897, 94] width 25 height 8
click at [555, 18] on input "60213847" at bounding box center [646, 19] width 276 height 18
paste input "6935"
click at [911, 95] on link "2 Higher" at bounding box center [898, 94] width 25 height 8
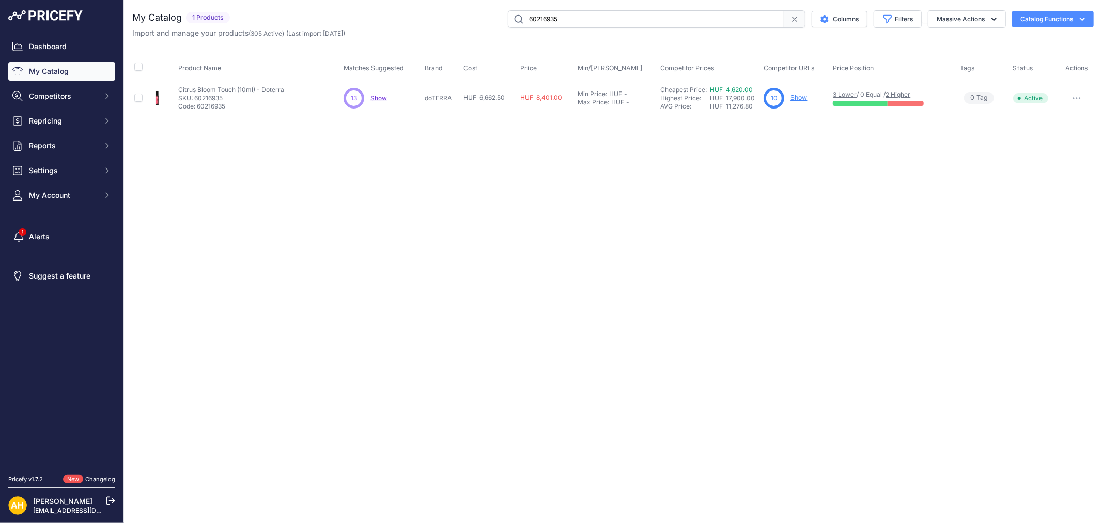
click at [545, 14] on input "60216935" at bounding box center [646, 19] width 276 height 18
paste input "08547"
click at [901, 93] on link "2 Higher" at bounding box center [898, 94] width 25 height 8
click at [564, 23] on input "60208547" at bounding box center [646, 19] width 276 height 18
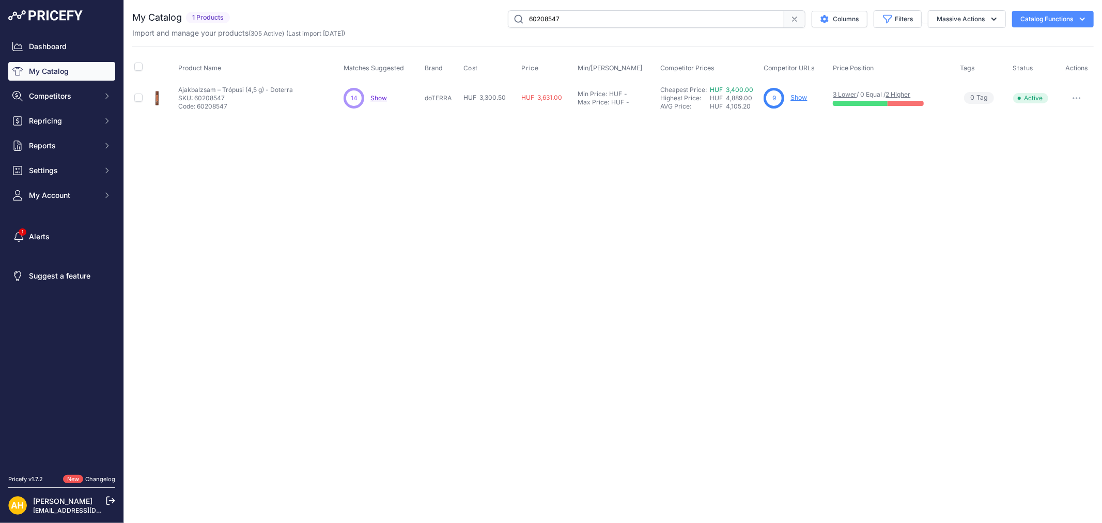
click at [545, 17] on input "60208547" at bounding box center [646, 19] width 276 height 18
paste input "24076"
click at [902, 92] on link "3 Higher" at bounding box center [898, 94] width 25 height 8
click at [550, 20] on input "60224076" at bounding box center [646, 19] width 276 height 18
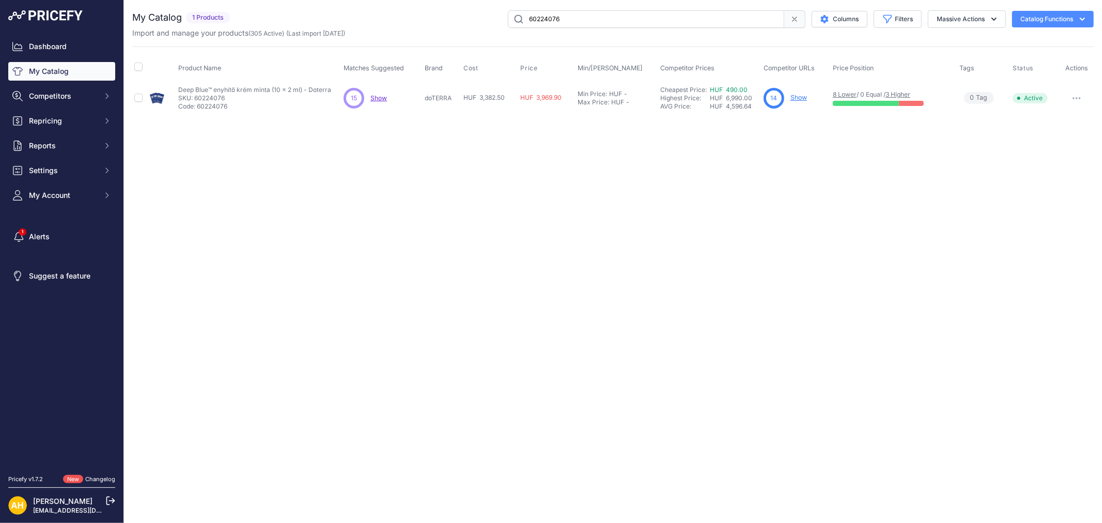
click at [550, 20] on input "60224076" at bounding box center [646, 19] width 276 height 18
paste input "7582"
type input "60227582"
click at [900, 91] on link "3 Higher" at bounding box center [895, 94] width 25 height 8
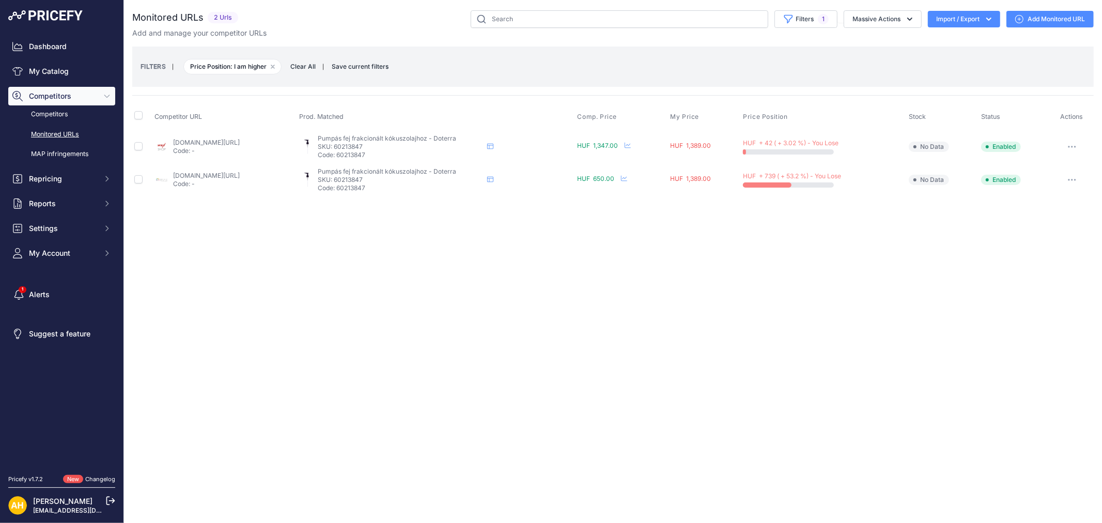
click at [240, 174] on link "hu.eosupplies.com/collections/osszes-termek/products/frakcionalt-kokuszolajhoz-…" at bounding box center [206, 176] width 67 height 8
click at [1068, 174] on button "button" at bounding box center [1072, 180] width 21 height 14
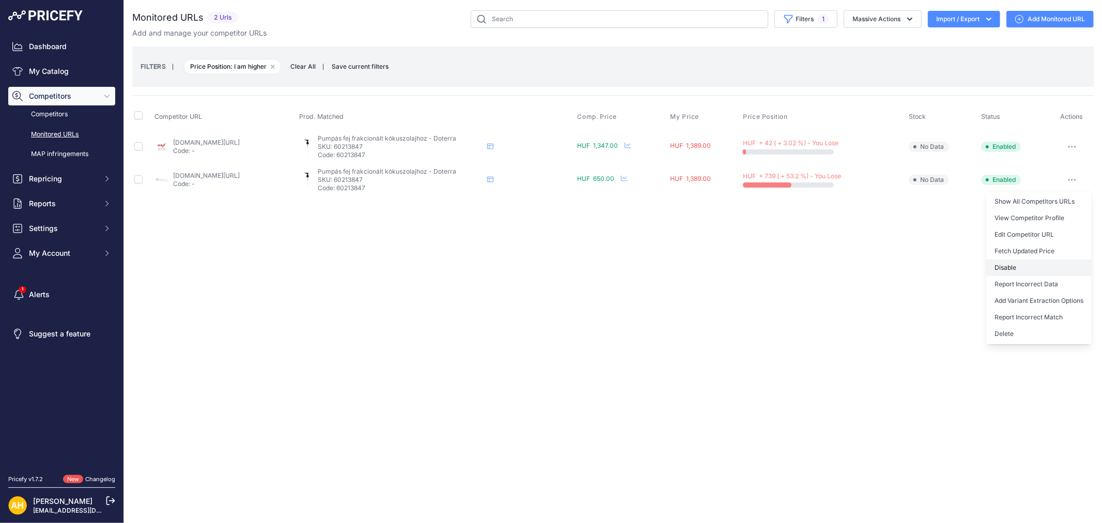
click at [1017, 270] on button "Disable" at bounding box center [1039, 267] width 105 height 17
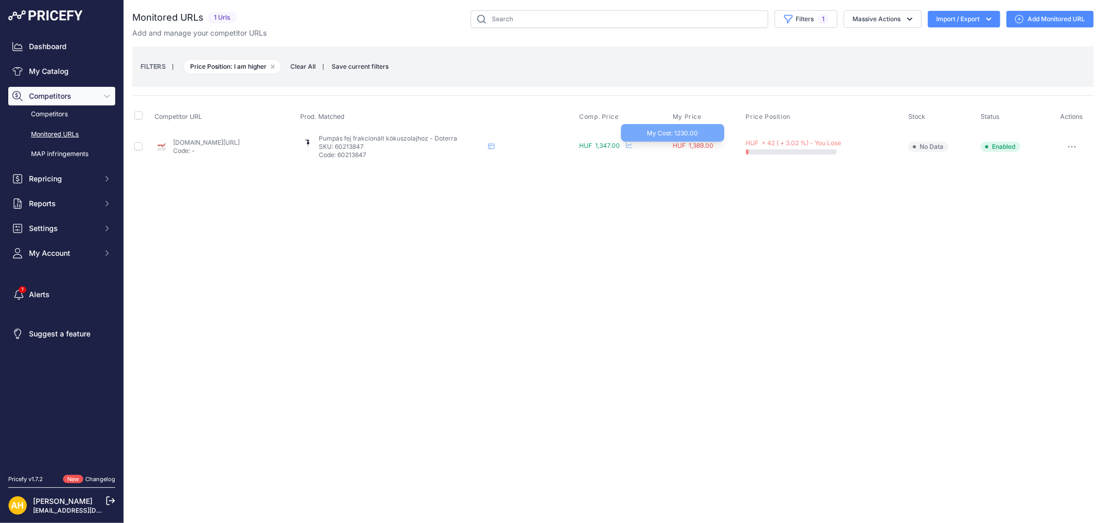
click at [714, 143] on span "HUF 1,389.00" at bounding box center [693, 146] width 41 height 8
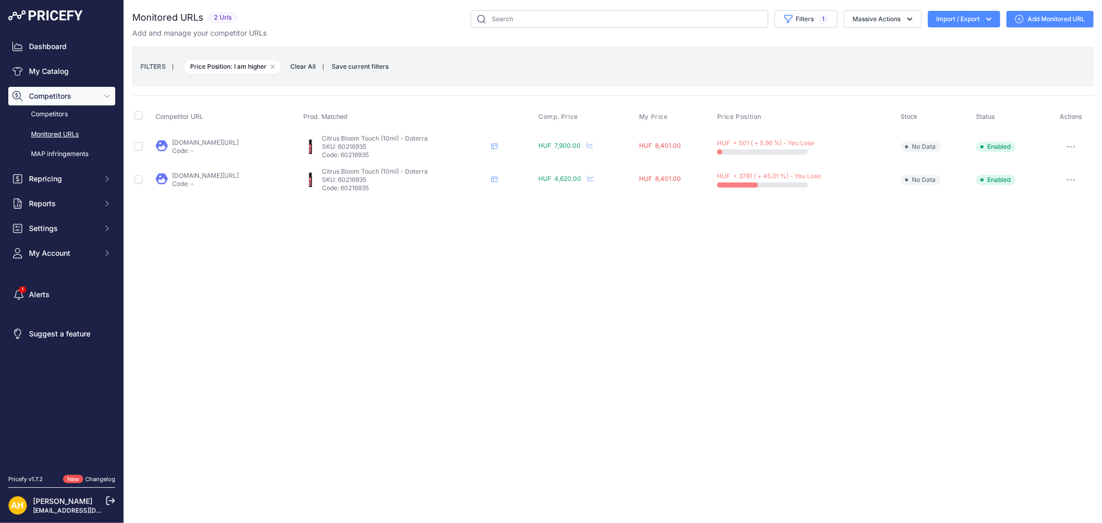
click at [225, 174] on link "[DOMAIN_NAME][URL]" at bounding box center [205, 176] width 67 height 8
click at [1071, 181] on button "button" at bounding box center [1071, 180] width 21 height 14
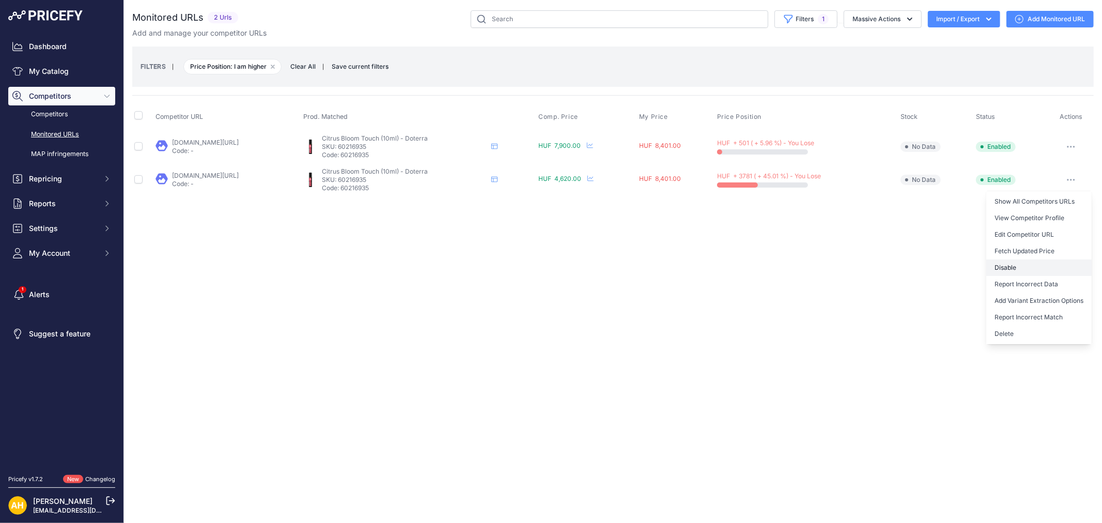
click at [1015, 269] on button "Disable" at bounding box center [1039, 267] width 105 height 17
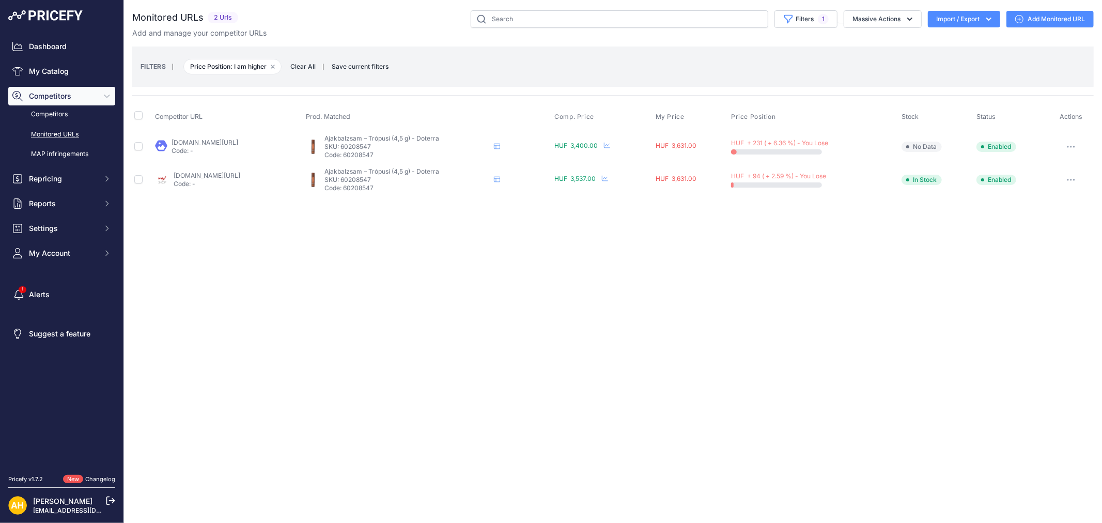
click at [232, 140] on link "melini.hu/termek/tropusi-ajakbalzsam/?prirule_jdsnikfkfjsd=8997" at bounding box center [205, 143] width 67 height 8
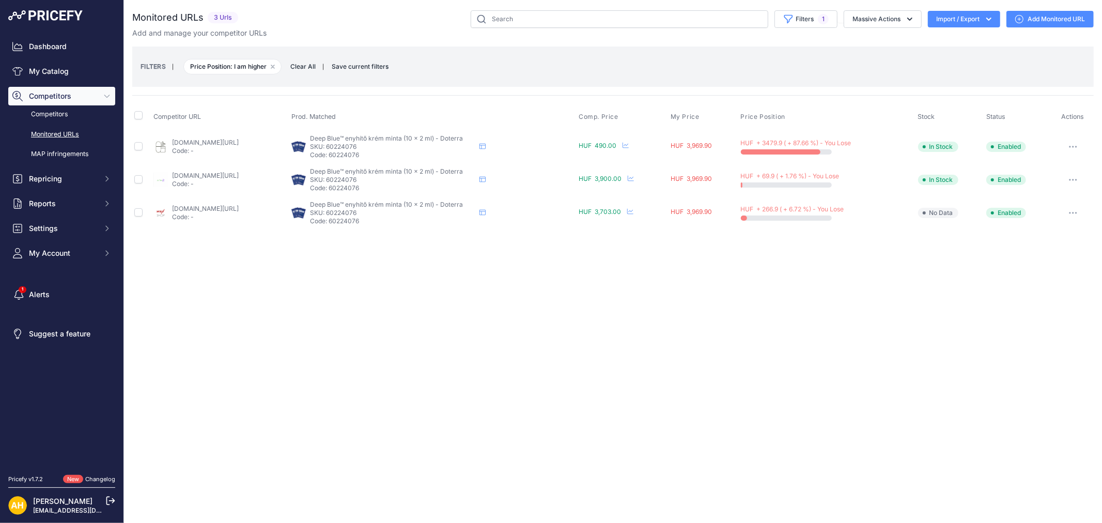
click at [1073, 146] on icon "button" at bounding box center [1073, 147] width 8 height 2
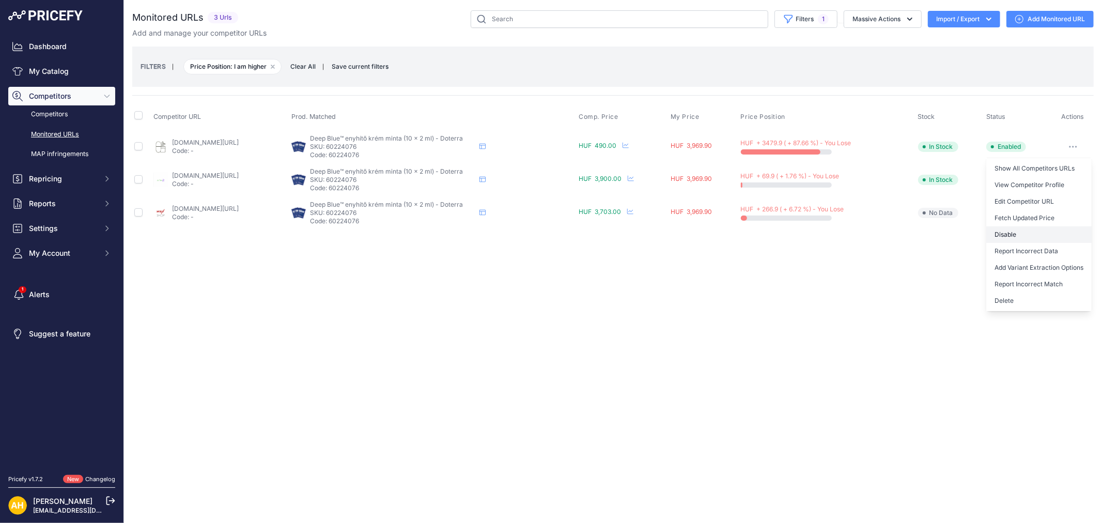
click at [1011, 234] on button "Disable" at bounding box center [1039, 234] width 105 height 17
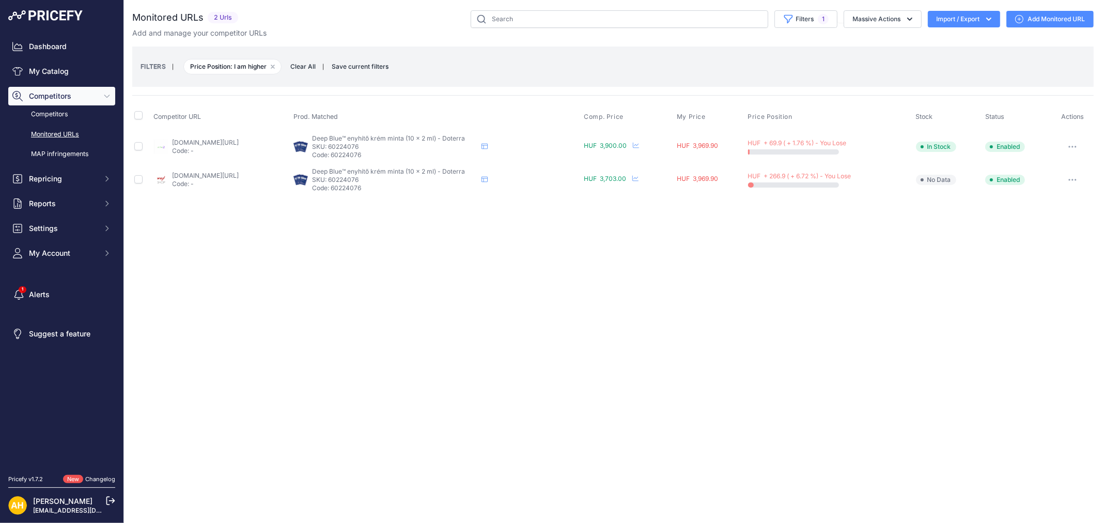
click at [1072, 150] on button "button" at bounding box center [1073, 147] width 21 height 14
click at [520, 368] on div "Close You are not connected to the internet." at bounding box center [613, 261] width 978 height 523
click at [519, 16] on input "text" at bounding box center [620, 19] width 298 height 18
paste input "60227582"
type input "60227582"
